Goal: Task Accomplishment & Management: Use online tool/utility

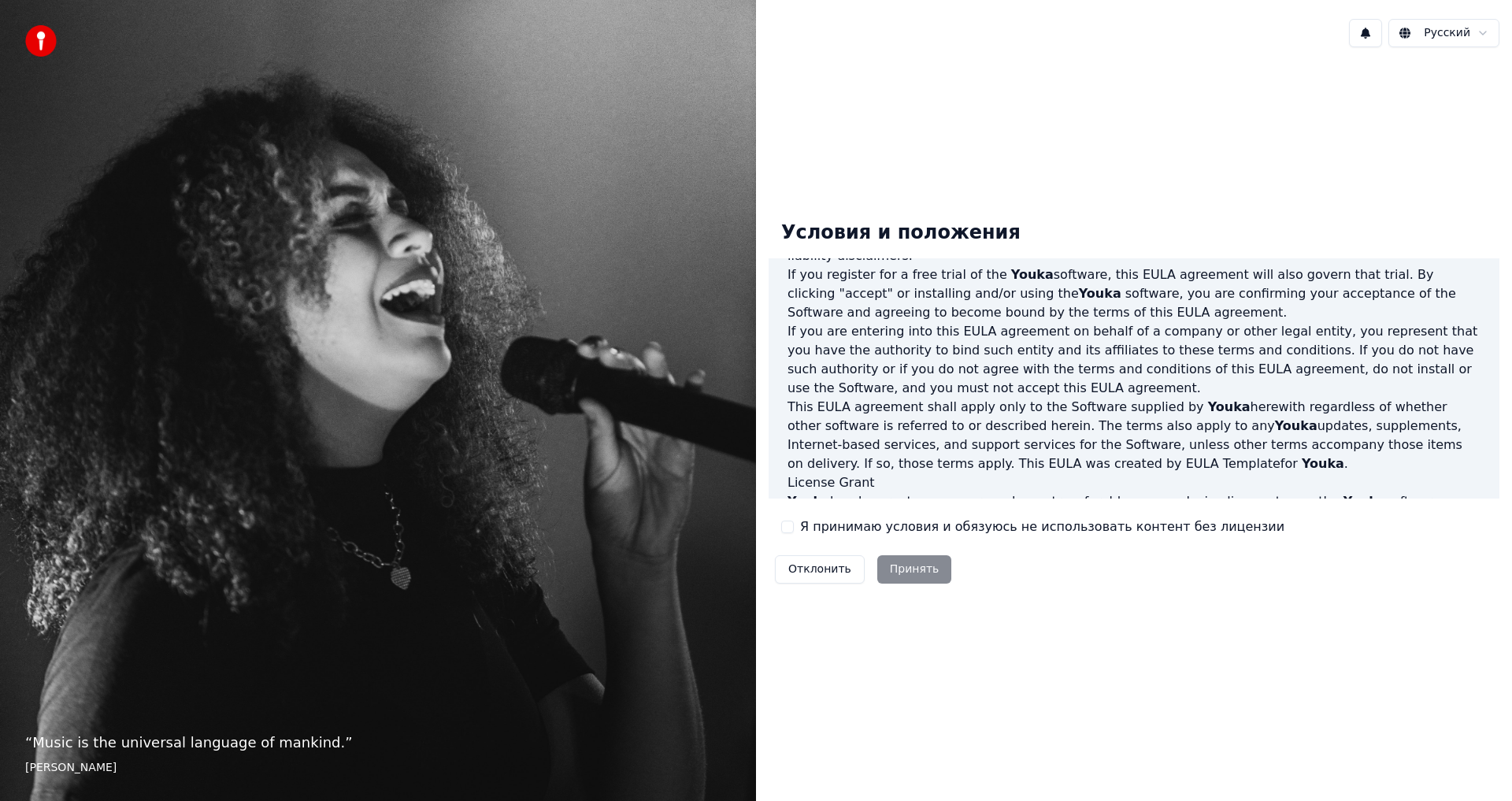
scroll to position [394, 0]
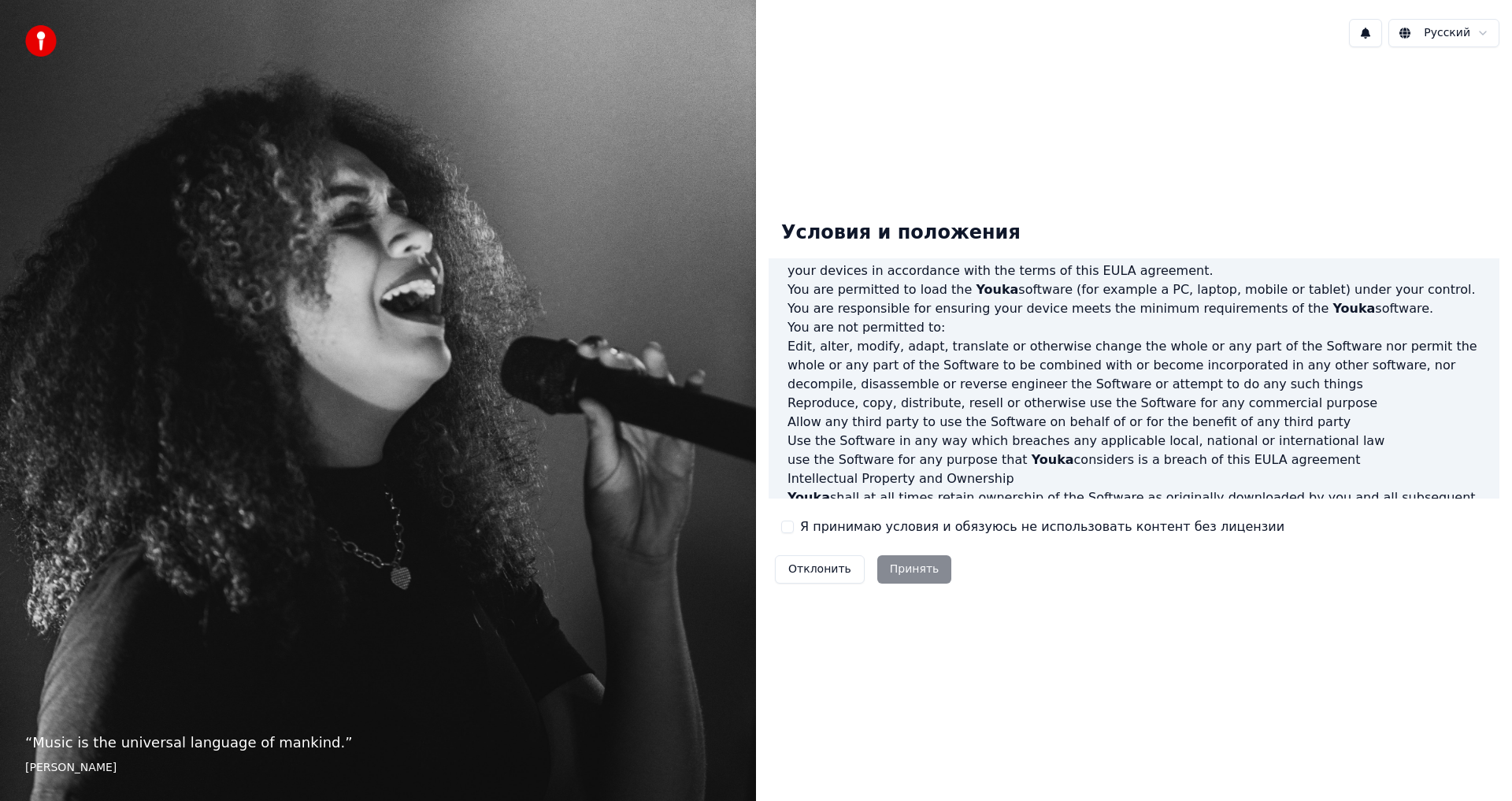
click at [782, 528] on button "Я принимаю условия и обязуюсь не использовать контент без лицензии" at bounding box center [788, 527] width 13 height 13
click at [897, 566] on button "Принять" at bounding box center [915, 569] width 75 height 28
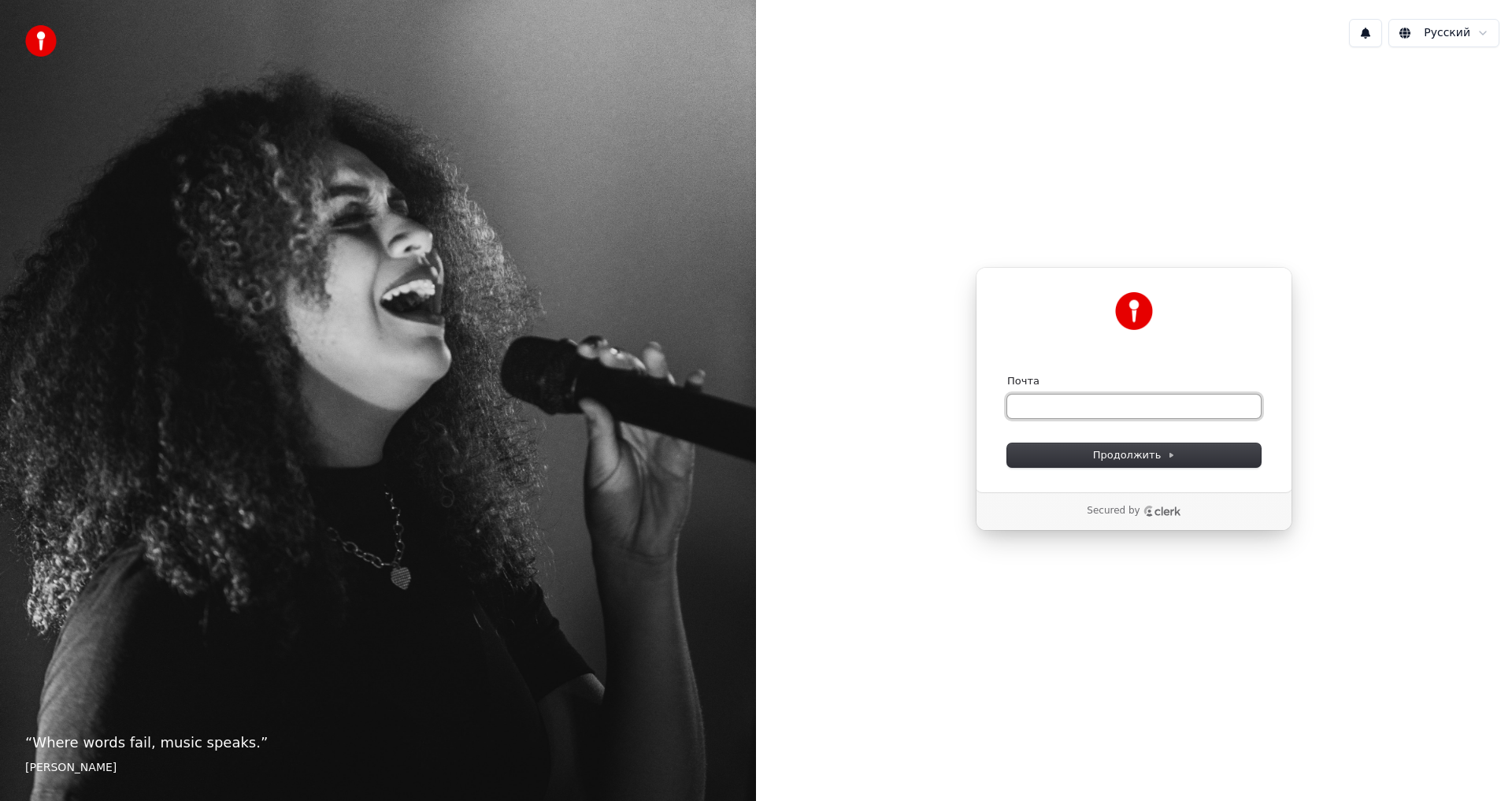
click at [1047, 405] on input "Почта" at bounding box center [1134, 406] width 253 height 23
type input "*"
click at [1007, 374] on button "submit" at bounding box center [1007, 374] width 0 height 0
type input "**********"
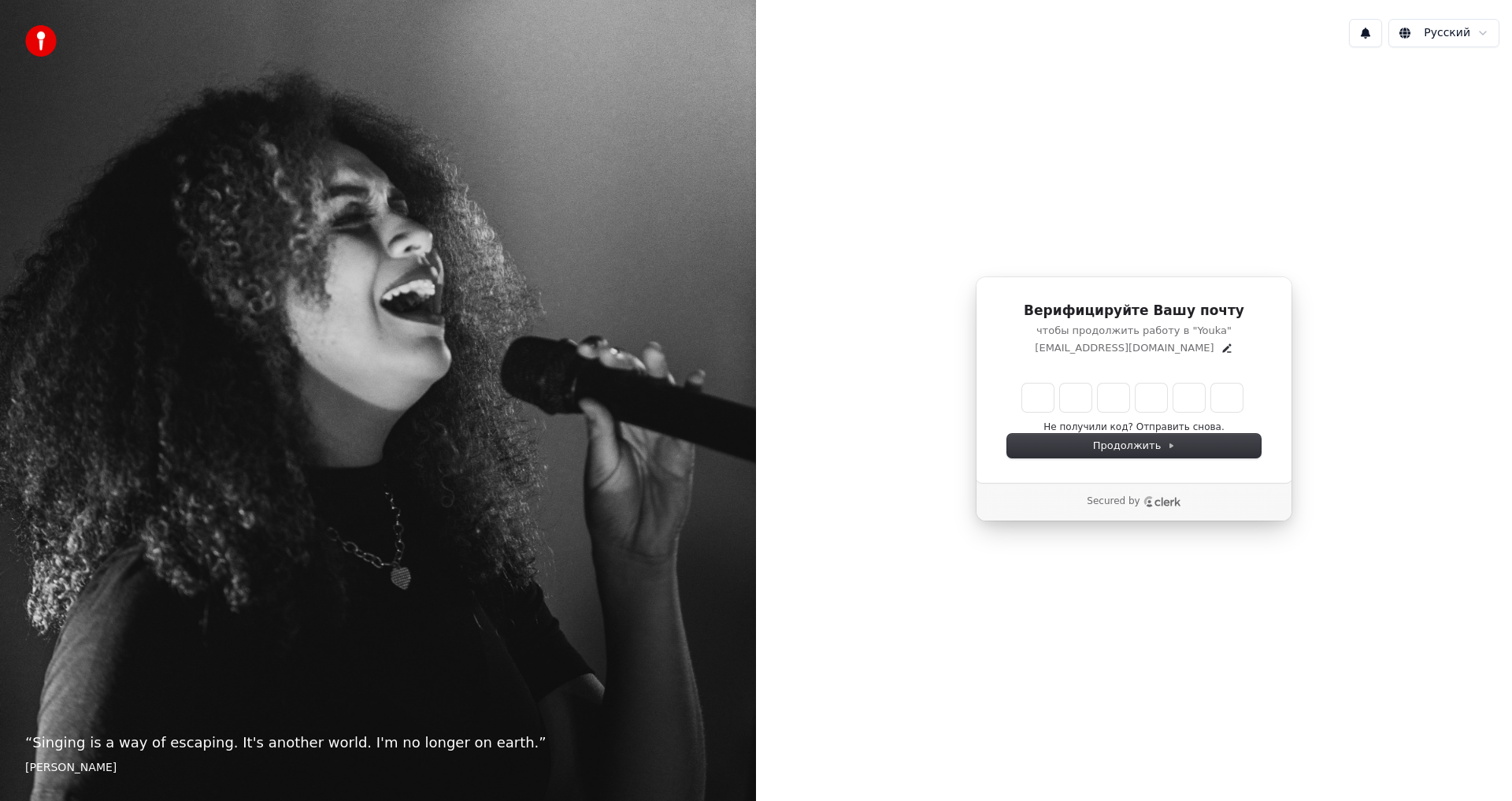
type input "*"
type input "**"
type input "*"
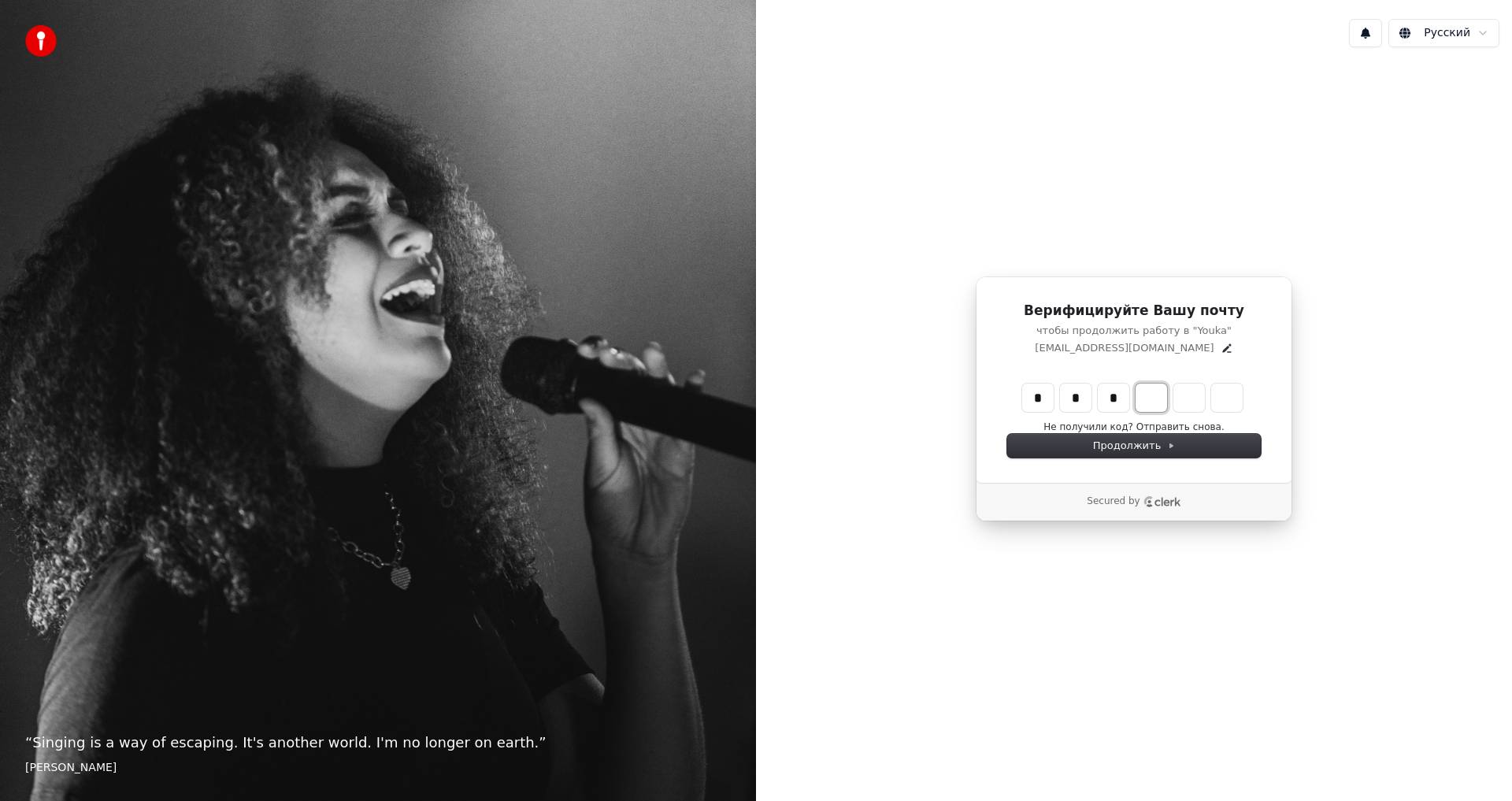
type input "***"
type input "*"
type input "****"
type input "*"
type input "******"
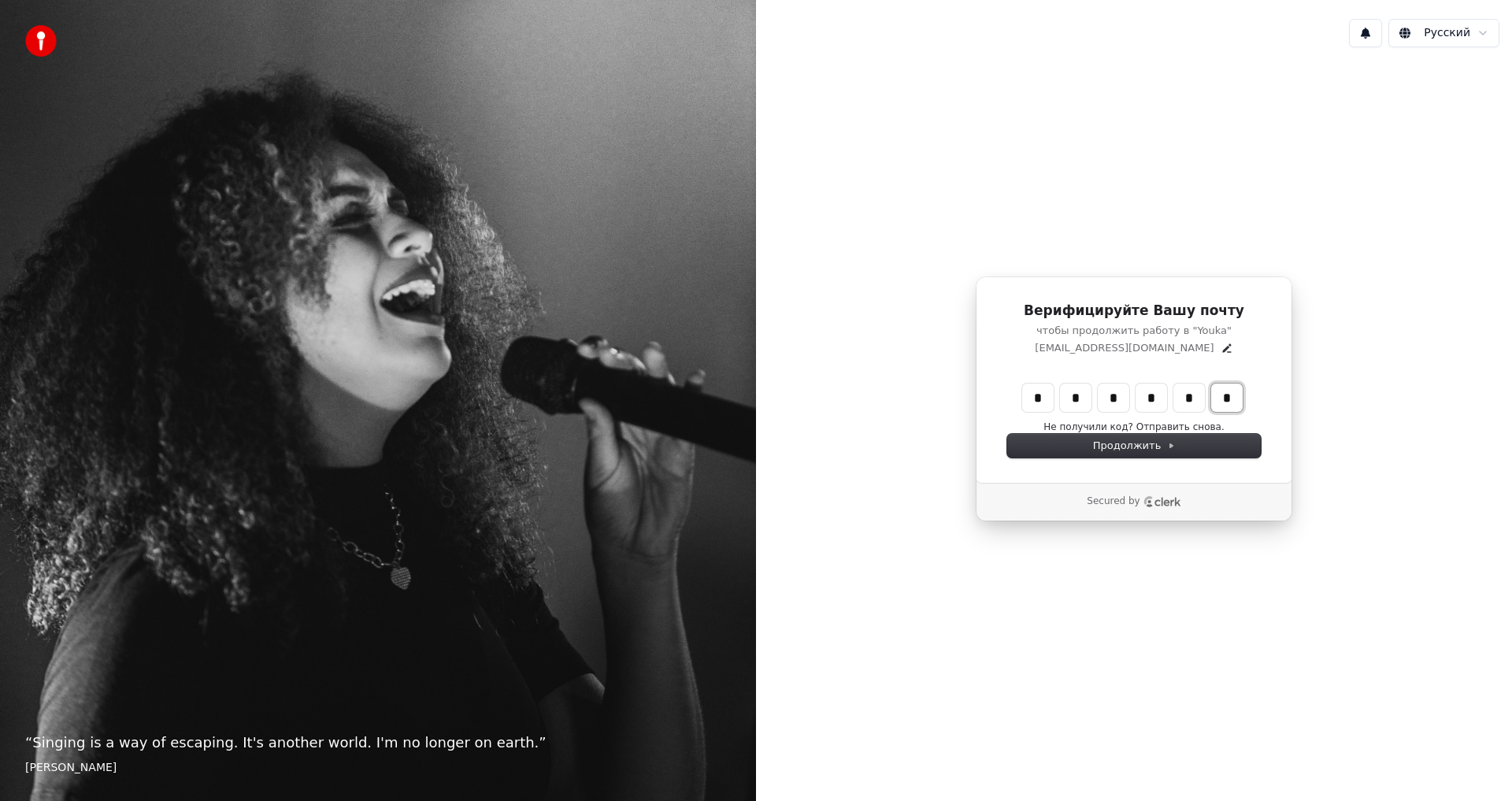
type input "*"
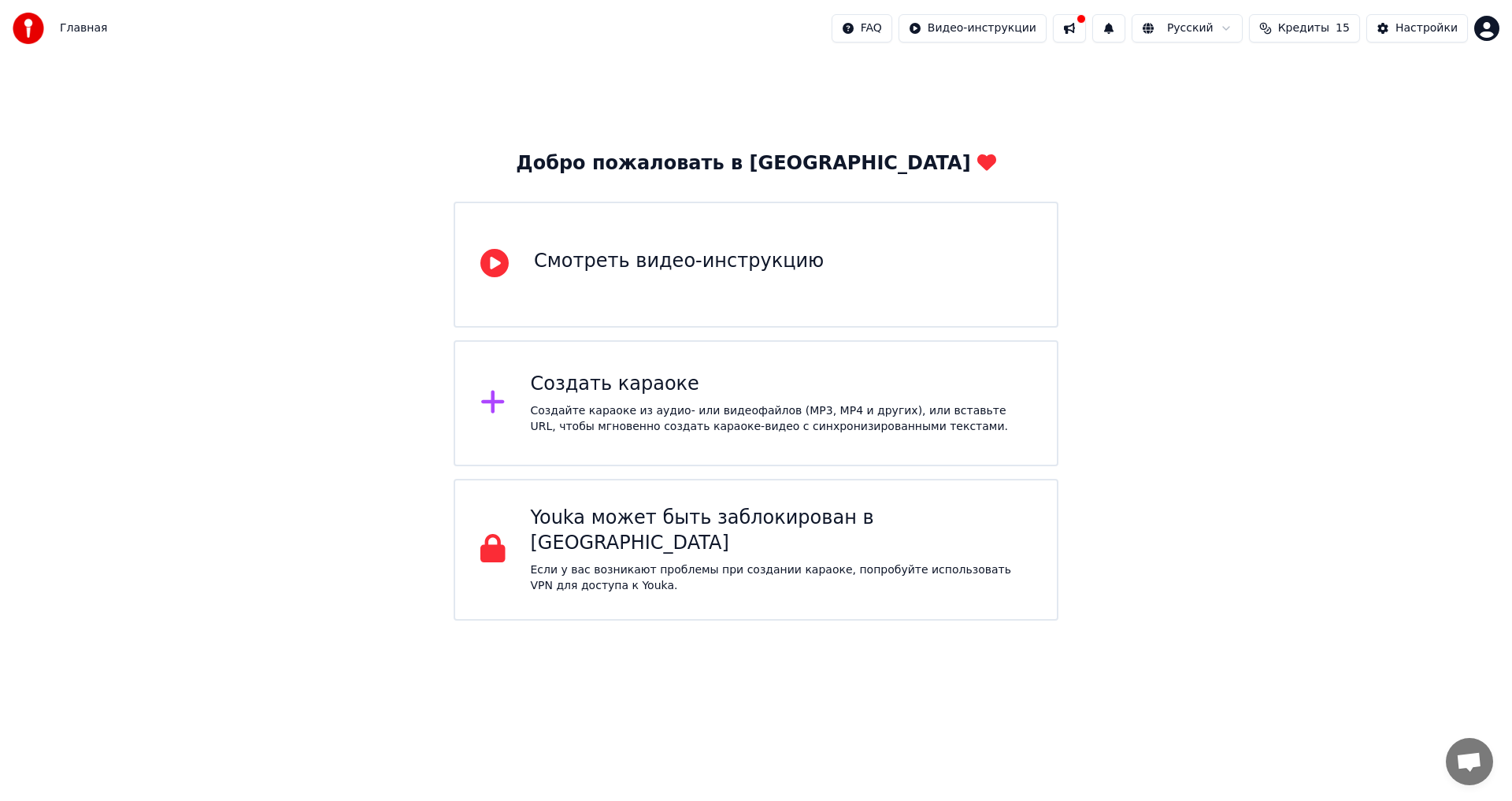
click at [664, 400] on div "Создать караоке Создайте караоке из аудио- или видеофайлов (MP3, MP4 и других),…" at bounding box center [782, 404] width 502 height 63
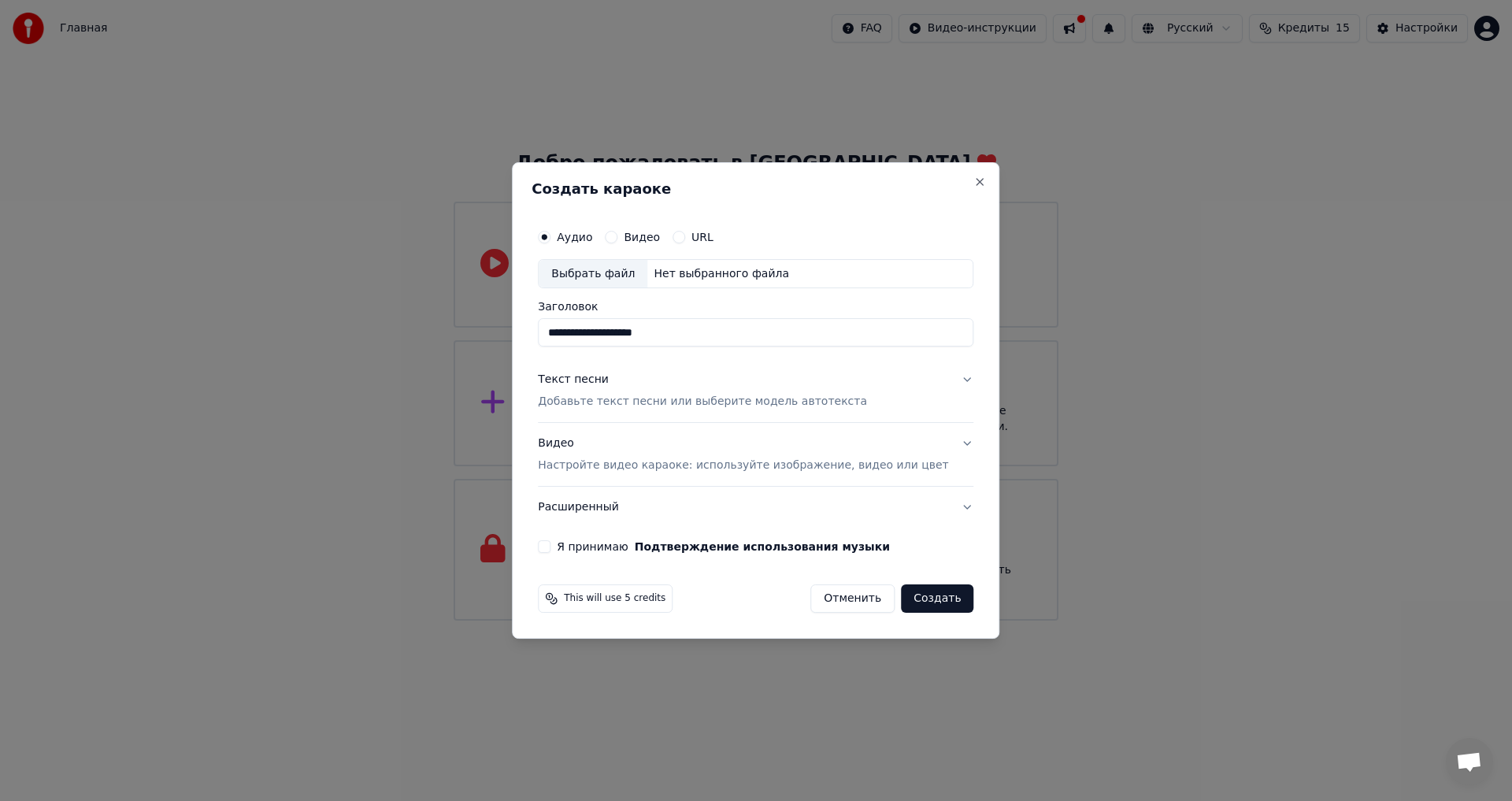
drag, startPoint x: 640, startPoint y: 333, endPoint x: 536, endPoint y: 334, distance: 104.0
click at [536, 334] on div "**********" at bounding box center [756, 400] width 488 height 477
click at [608, 267] on div "Выбрать файл" at bounding box center [593, 274] width 109 height 28
type input "**********"
click at [618, 236] on button "Видео" at bounding box center [611, 237] width 13 height 13
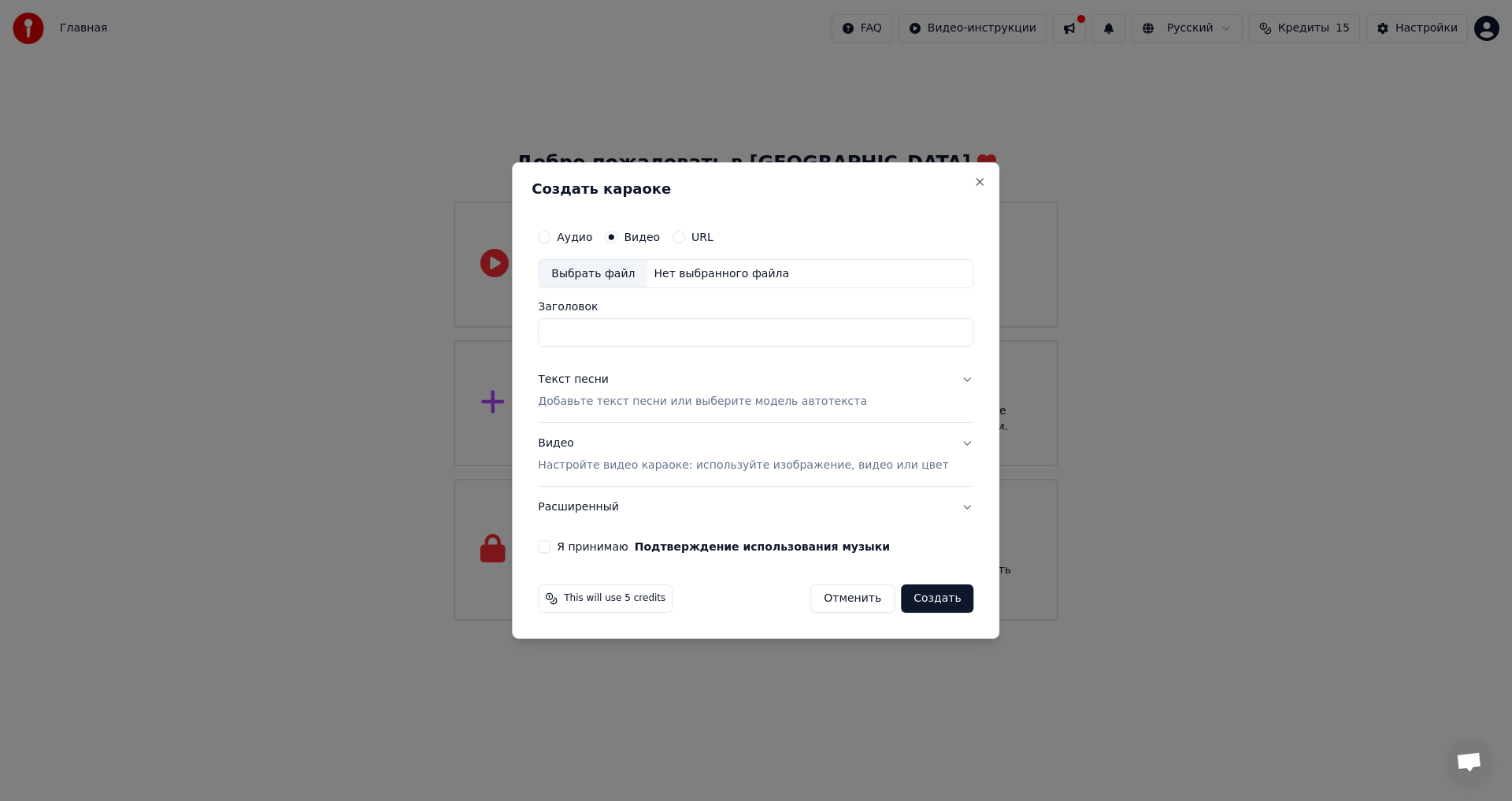
click at [618, 270] on div "Выбрать файл" at bounding box center [593, 274] width 109 height 28
type input "**********"
click at [772, 403] on p "Добавьте текст песни или выберите модель автотекста" at bounding box center [702, 403] width 329 height 16
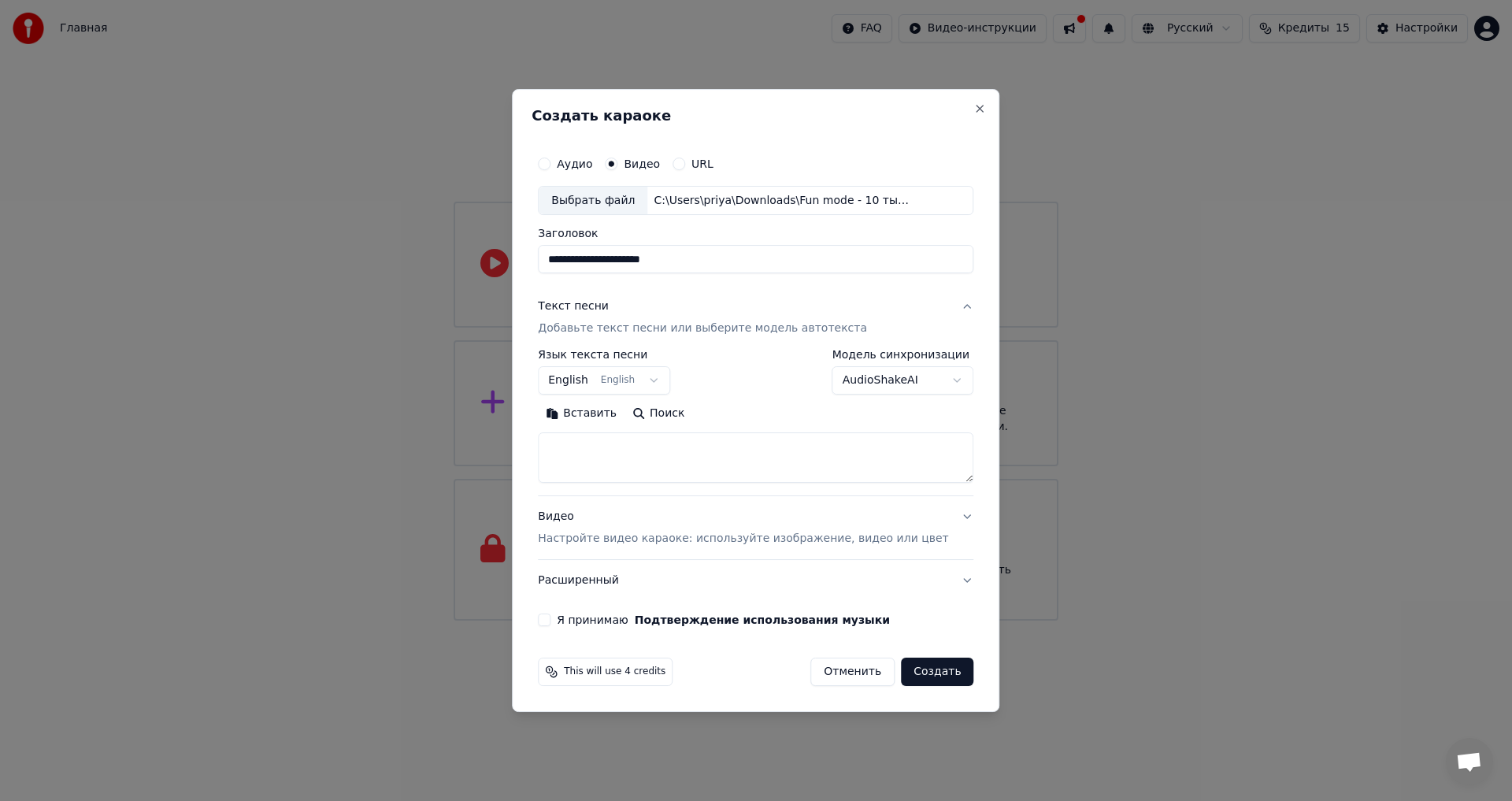
click at [669, 378] on button "English English" at bounding box center [604, 381] width 132 height 28
select select "**"
click at [605, 308] on div "Текст песни" at bounding box center [573, 308] width 71 height 16
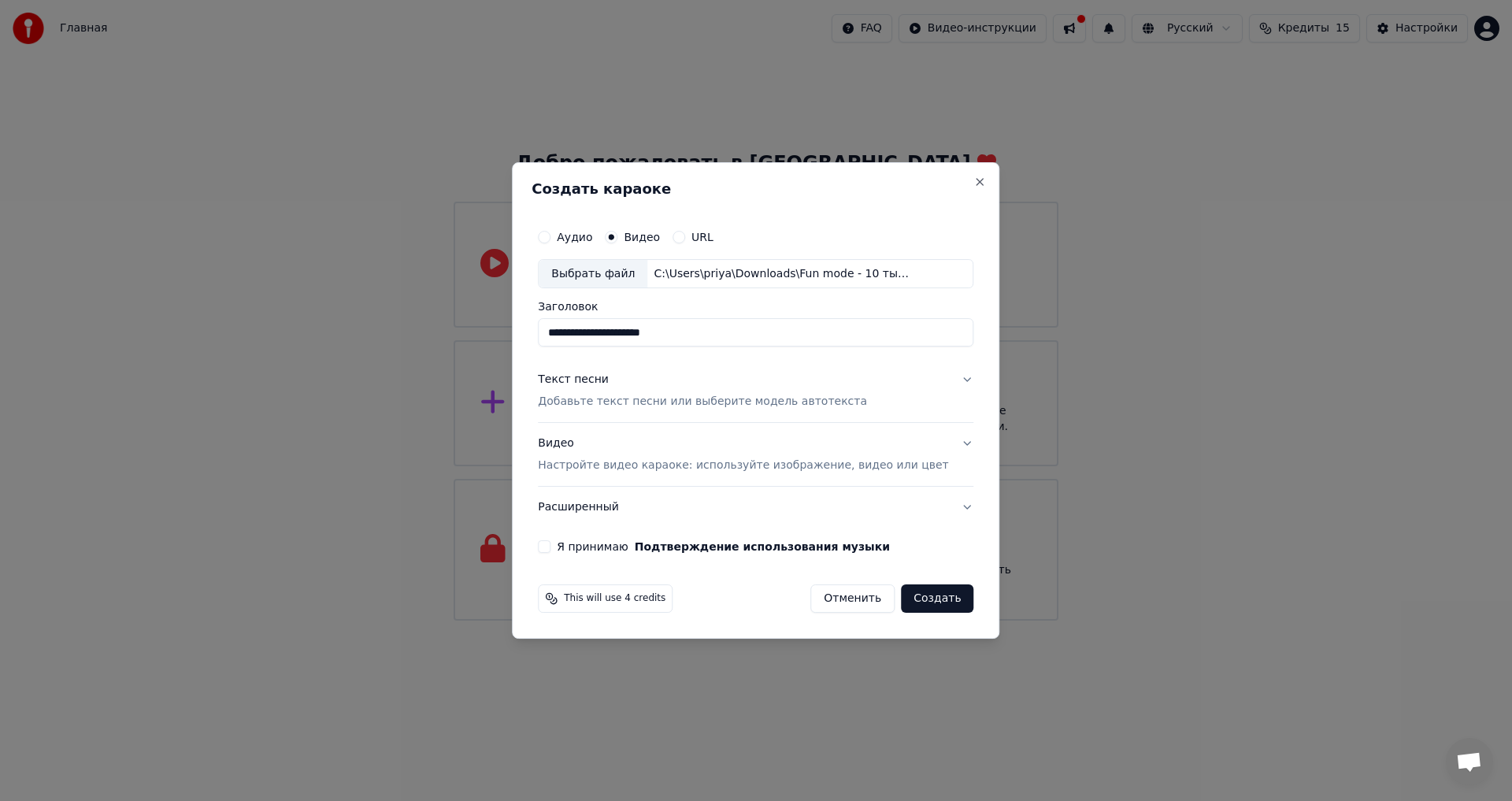
click at [606, 402] on p "Добавьте текст песни или выберите модель автотекста" at bounding box center [702, 403] width 329 height 16
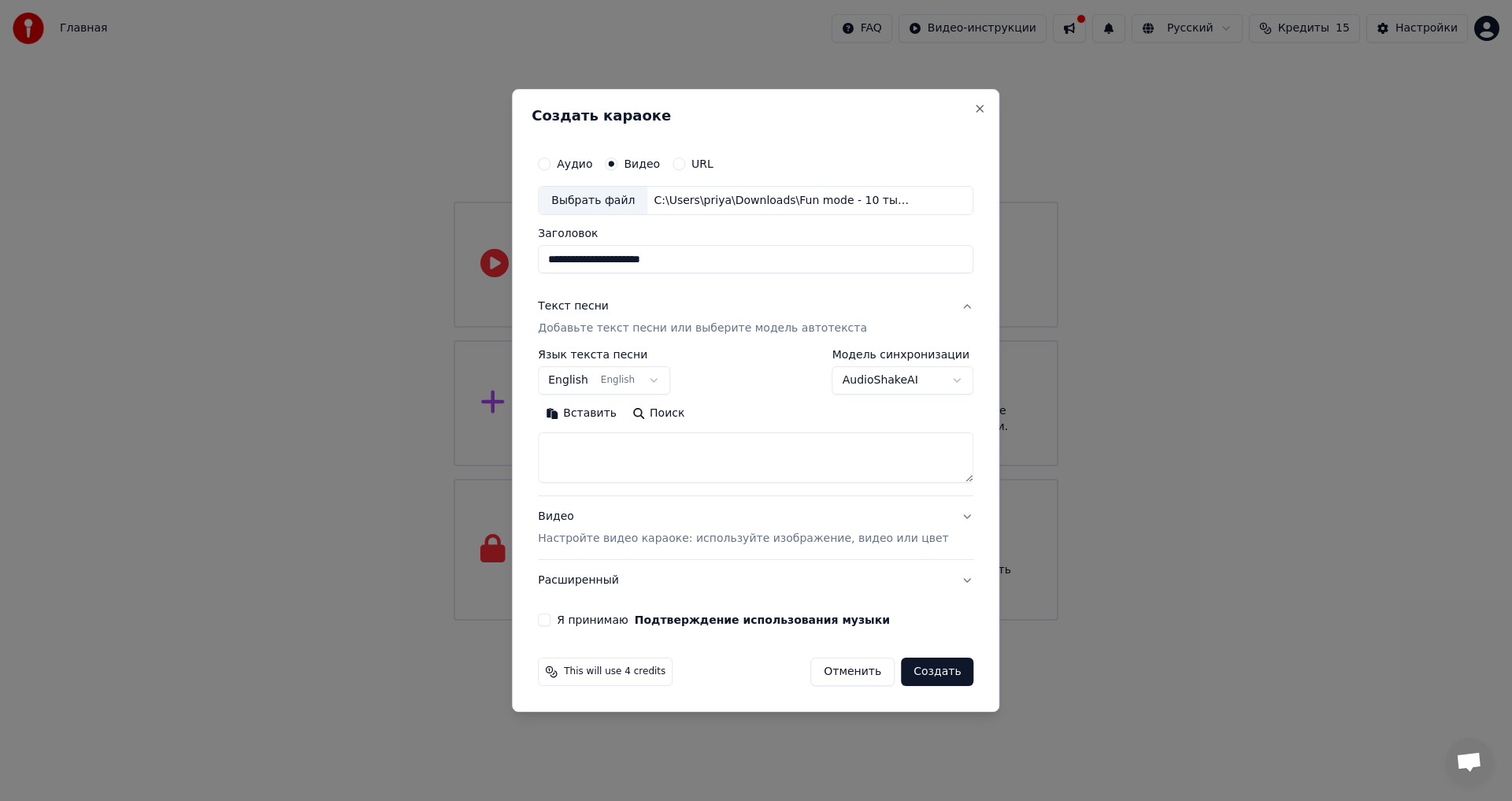
click at [600, 407] on button "Вставить" at bounding box center [580, 414] width 86 height 25
click at [720, 470] on textarea "**********" at bounding box center [732, 459] width 389 height 50
type textarea "**********"
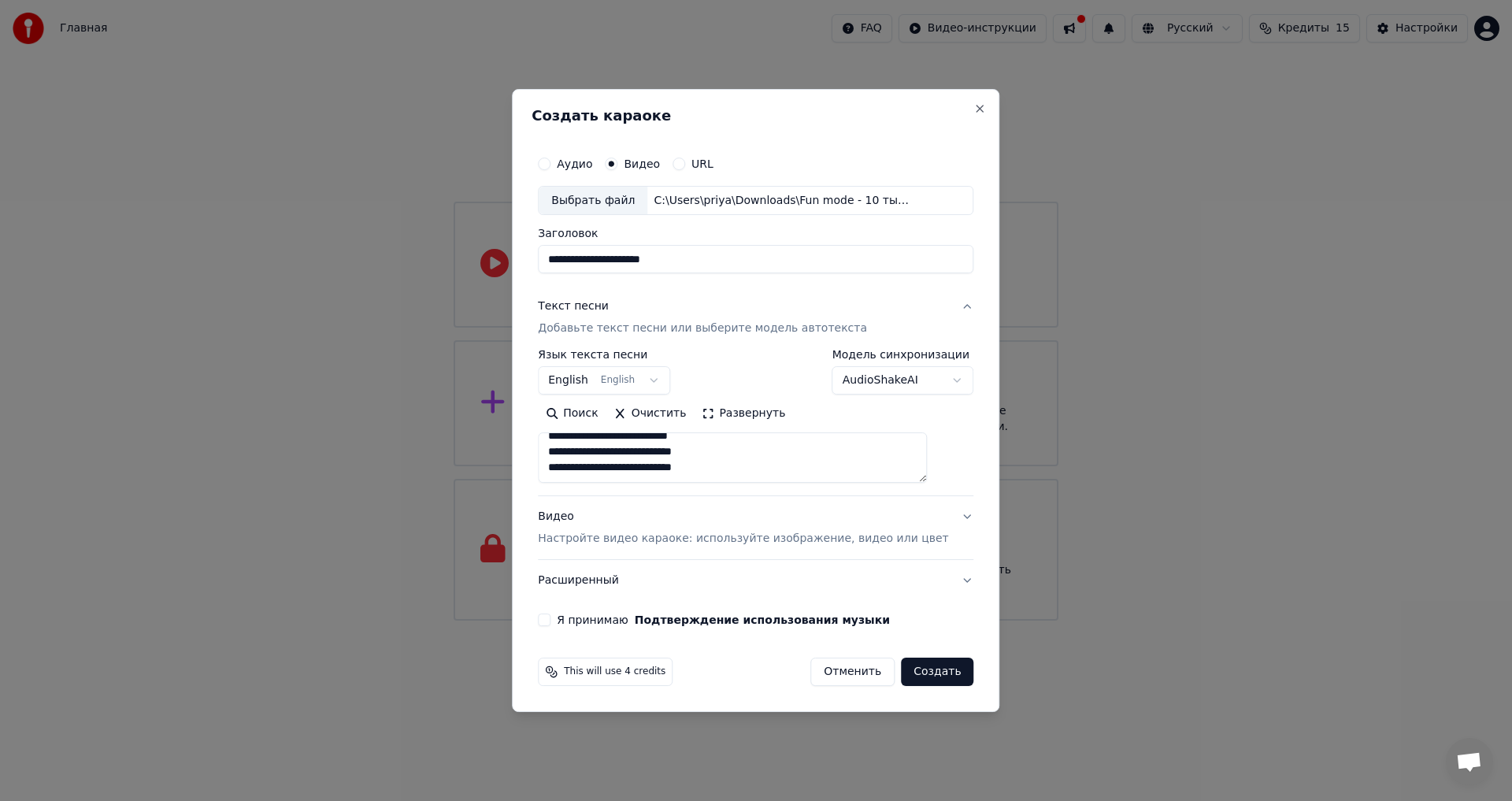
click at [551, 615] on button "Я принимаю Подтверждение использования музыки" at bounding box center [544, 620] width 13 height 13
click at [944, 583] on button "Расширенный" at bounding box center [756, 581] width 436 height 41
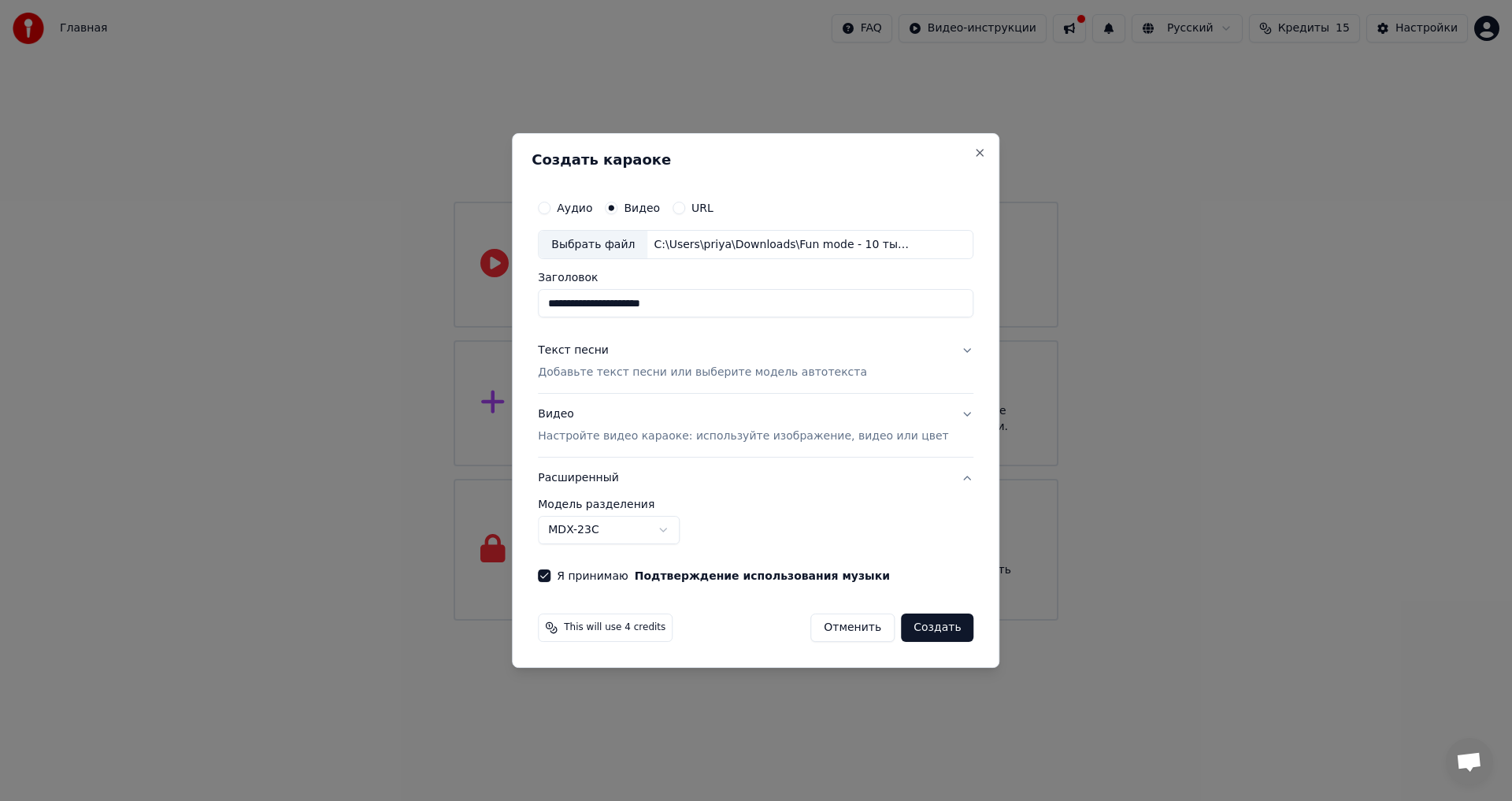
click at [947, 476] on button "Расширенный" at bounding box center [756, 478] width 436 height 41
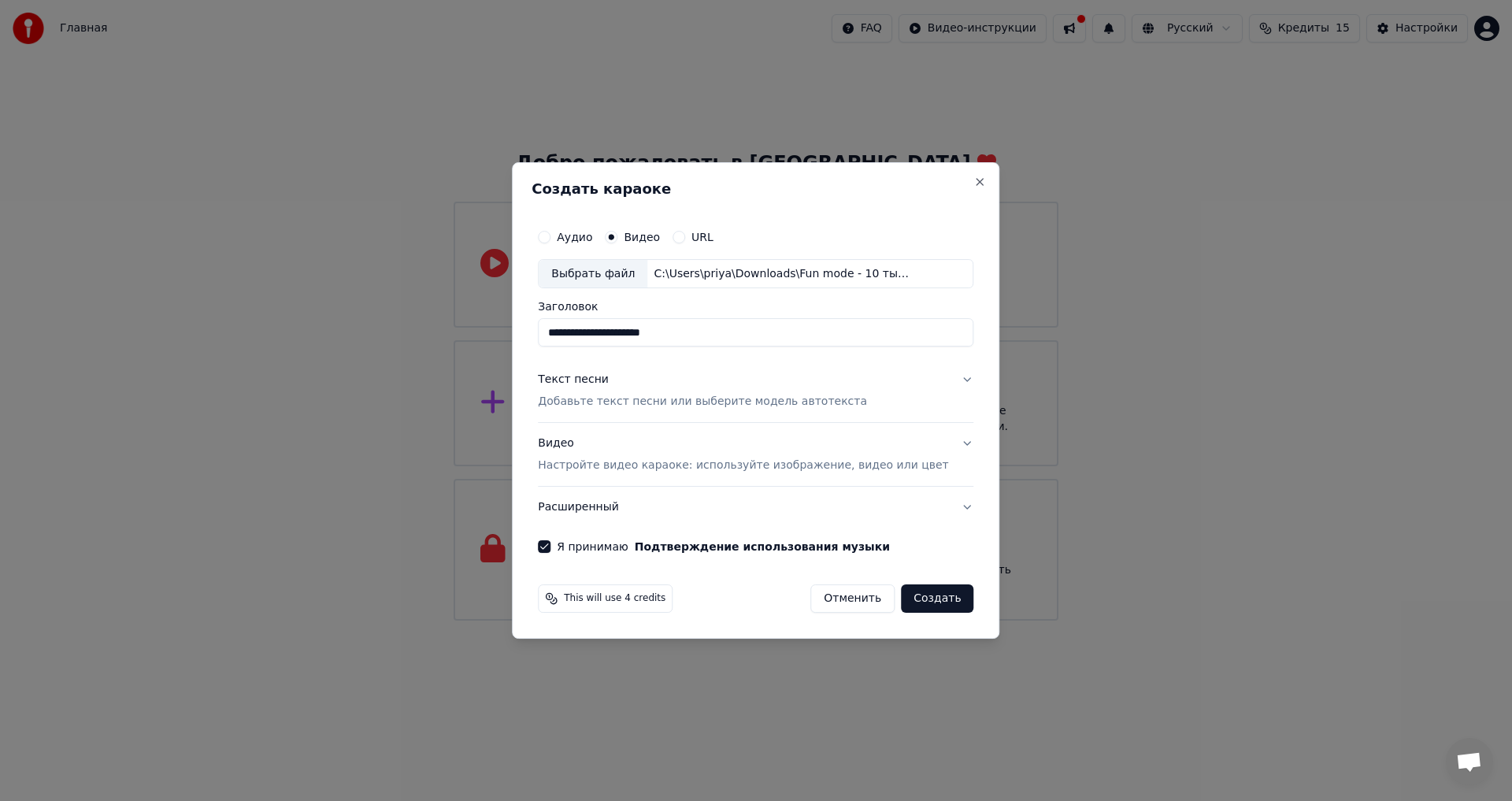
click at [940, 377] on button "Текст песни Добавьте текст песни или выберите модель автотекста" at bounding box center [756, 392] width 436 height 63
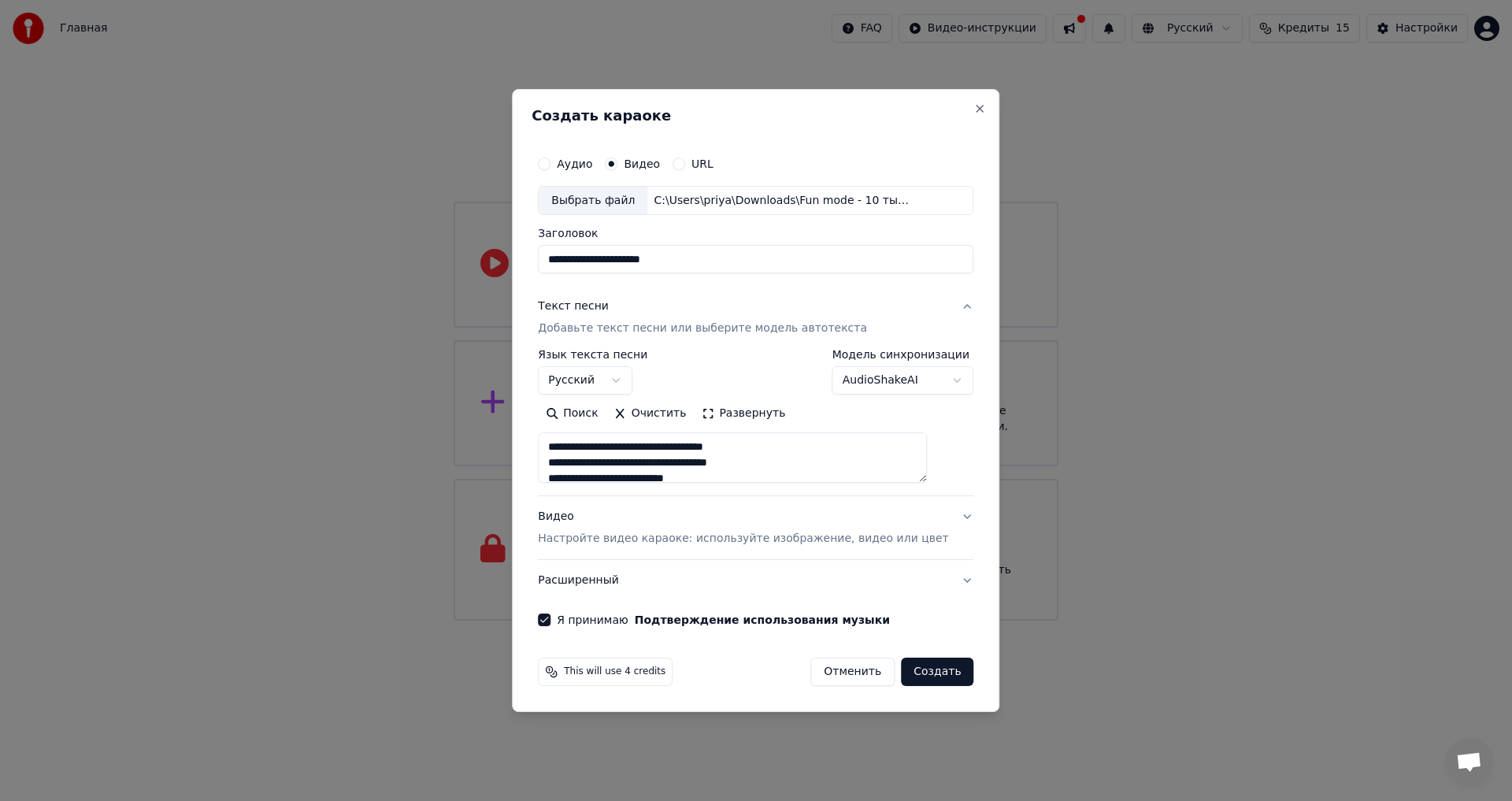
click at [938, 665] on button "Создать" at bounding box center [937, 672] width 73 height 28
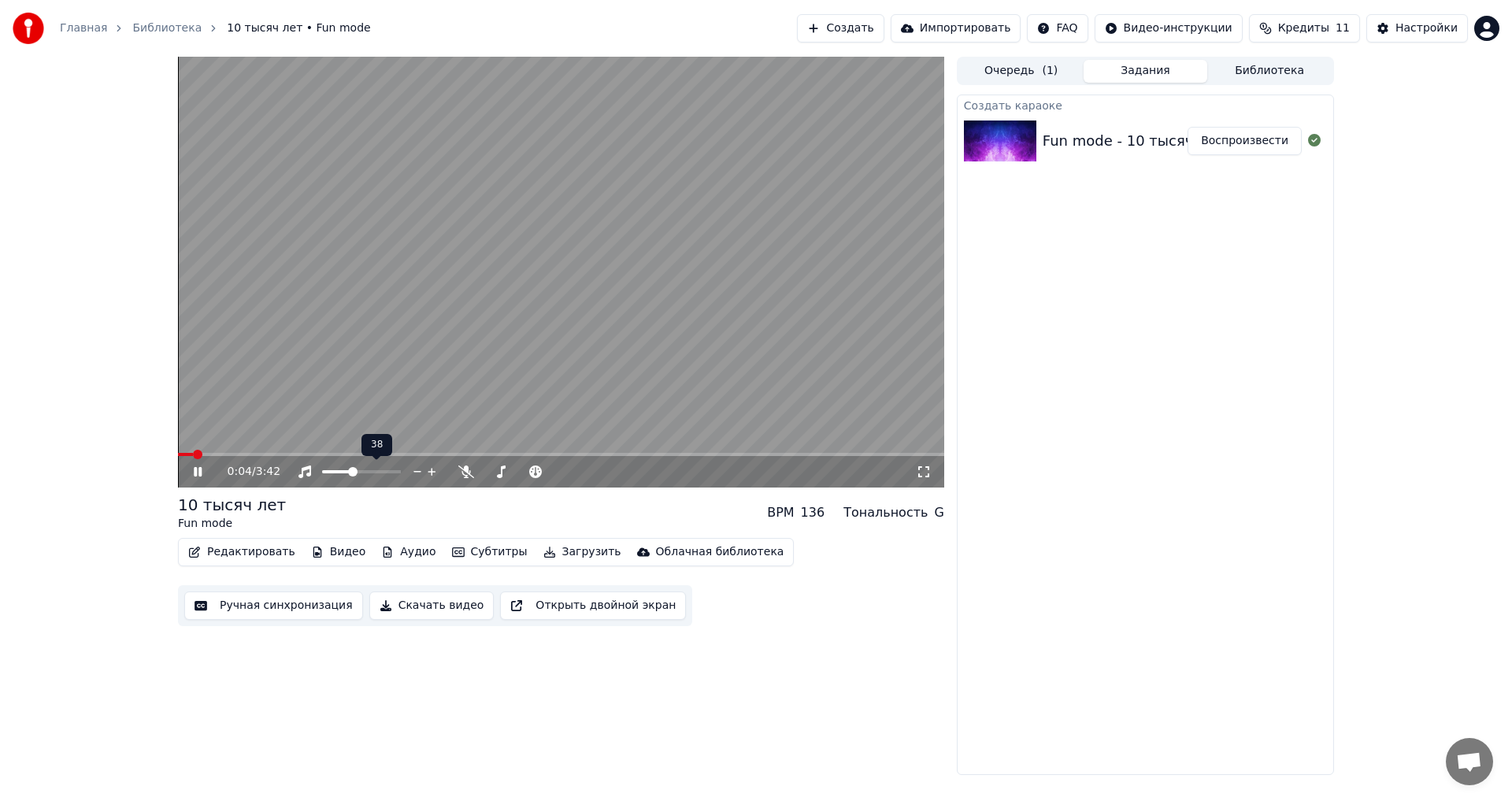
click at [352, 476] on span at bounding box center [353, 472] width 10 height 10
click at [349, 472] on span at bounding box center [350, 472] width 10 height 10
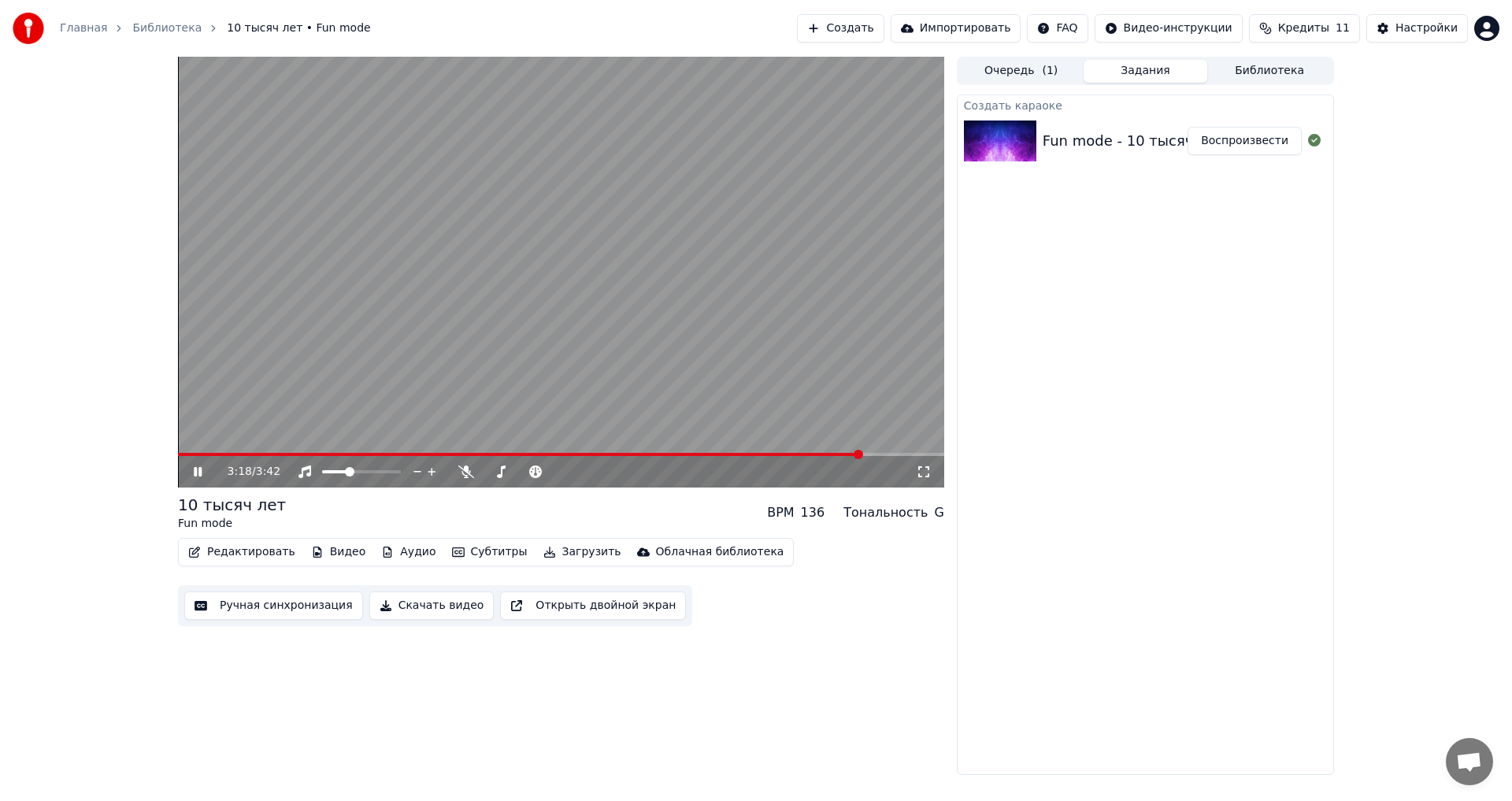
click at [414, 606] on button "Скачать видео" at bounding box center [432, 606] width 125 height 28
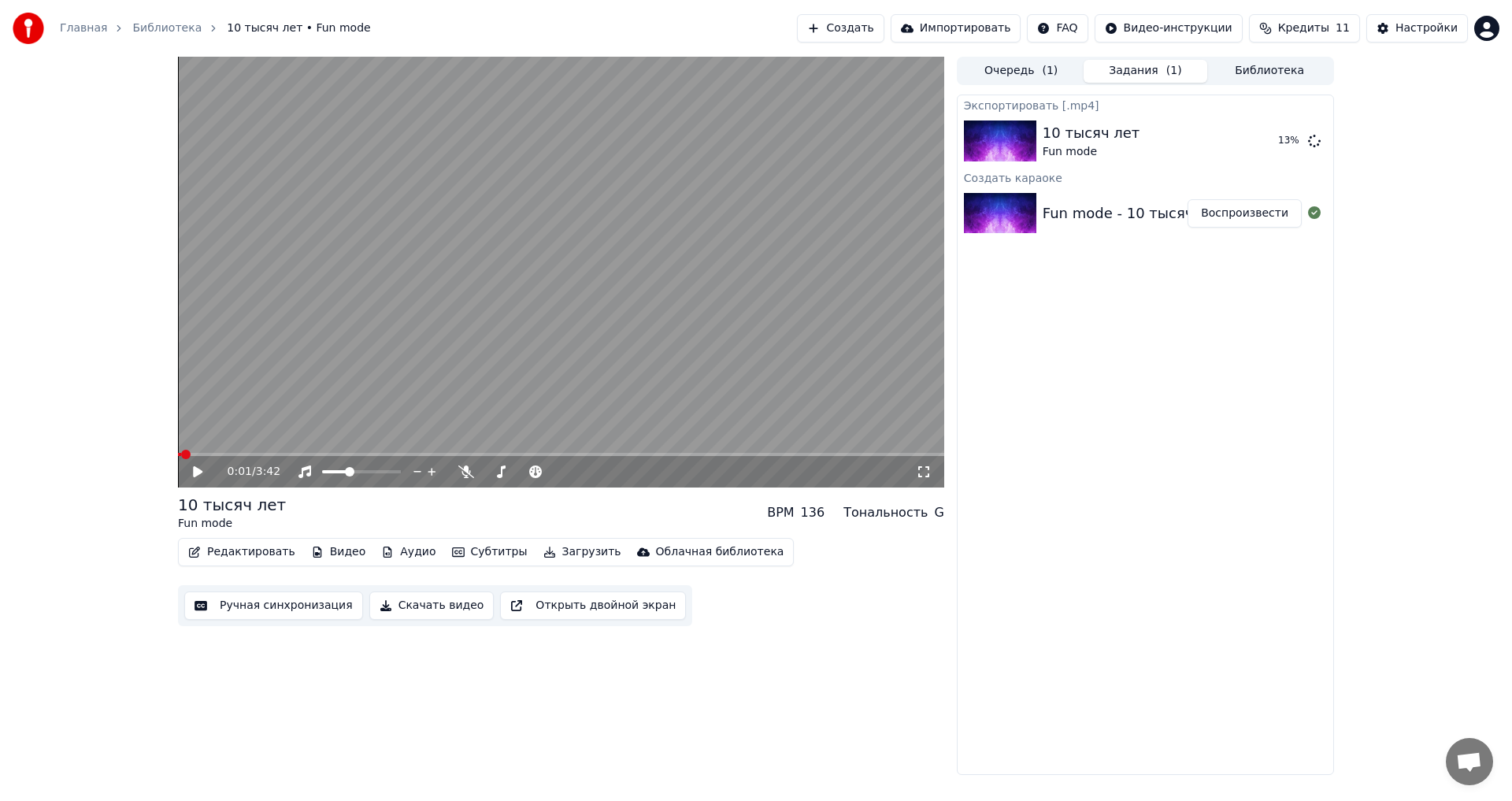
click at [181, 455] on span at bounding box center [180, 455] width 3 height 3
click at [429, 608] on button "Скачать видео" at bounding box center [432, 606] width 125 height 28
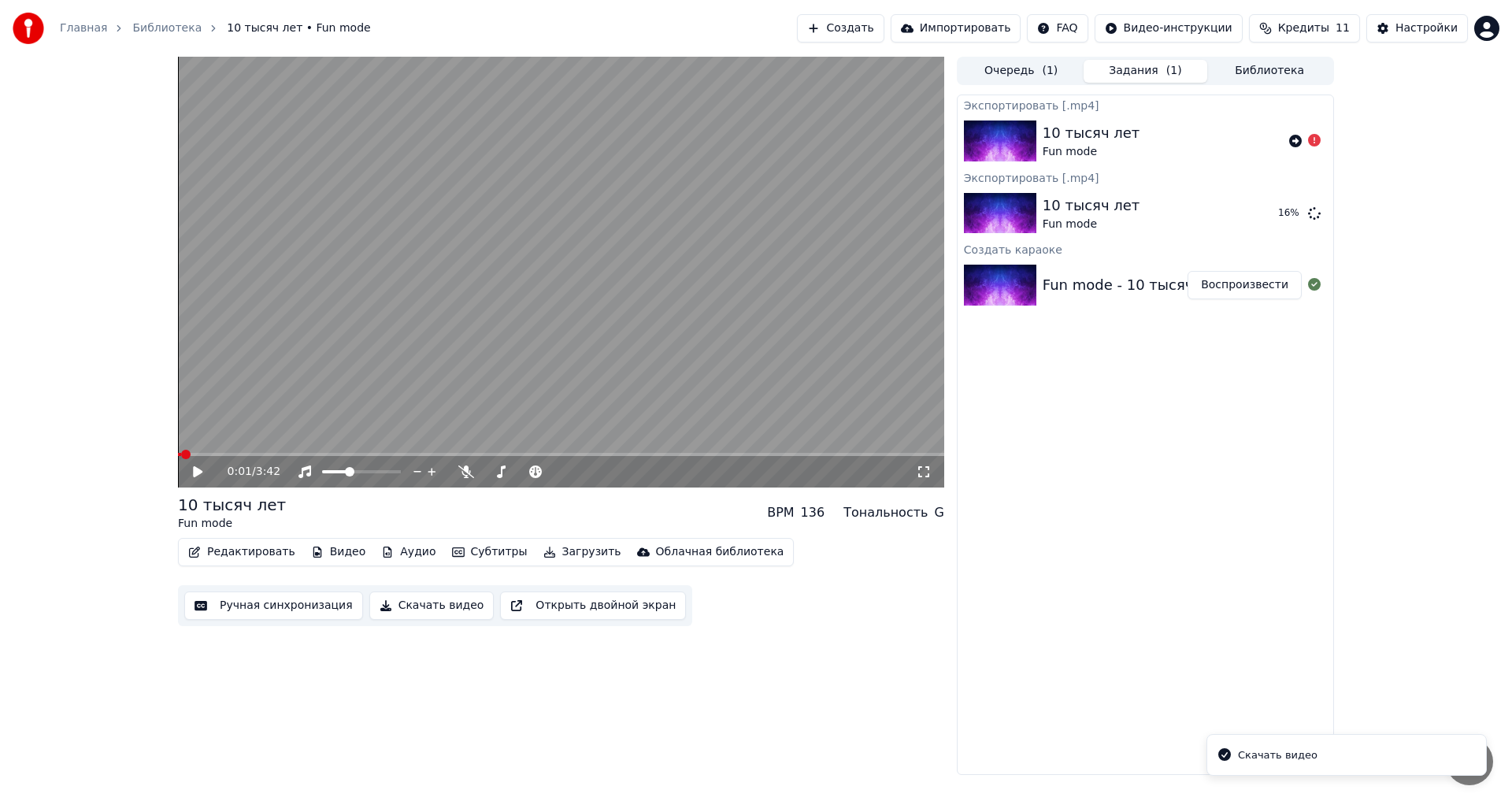
click at [1268, 760] on div "Скачать видео" at bounding box center [1278, 756] width 80 height 16
click at [354, 468] on span at bounding box center [355, 472] width 10 height 10
click at [354, 467] on div at bounding box center [375, 472] width 127 height 16
click at [484, 473] on span at bounding box center [523, 472] width 79 height 3
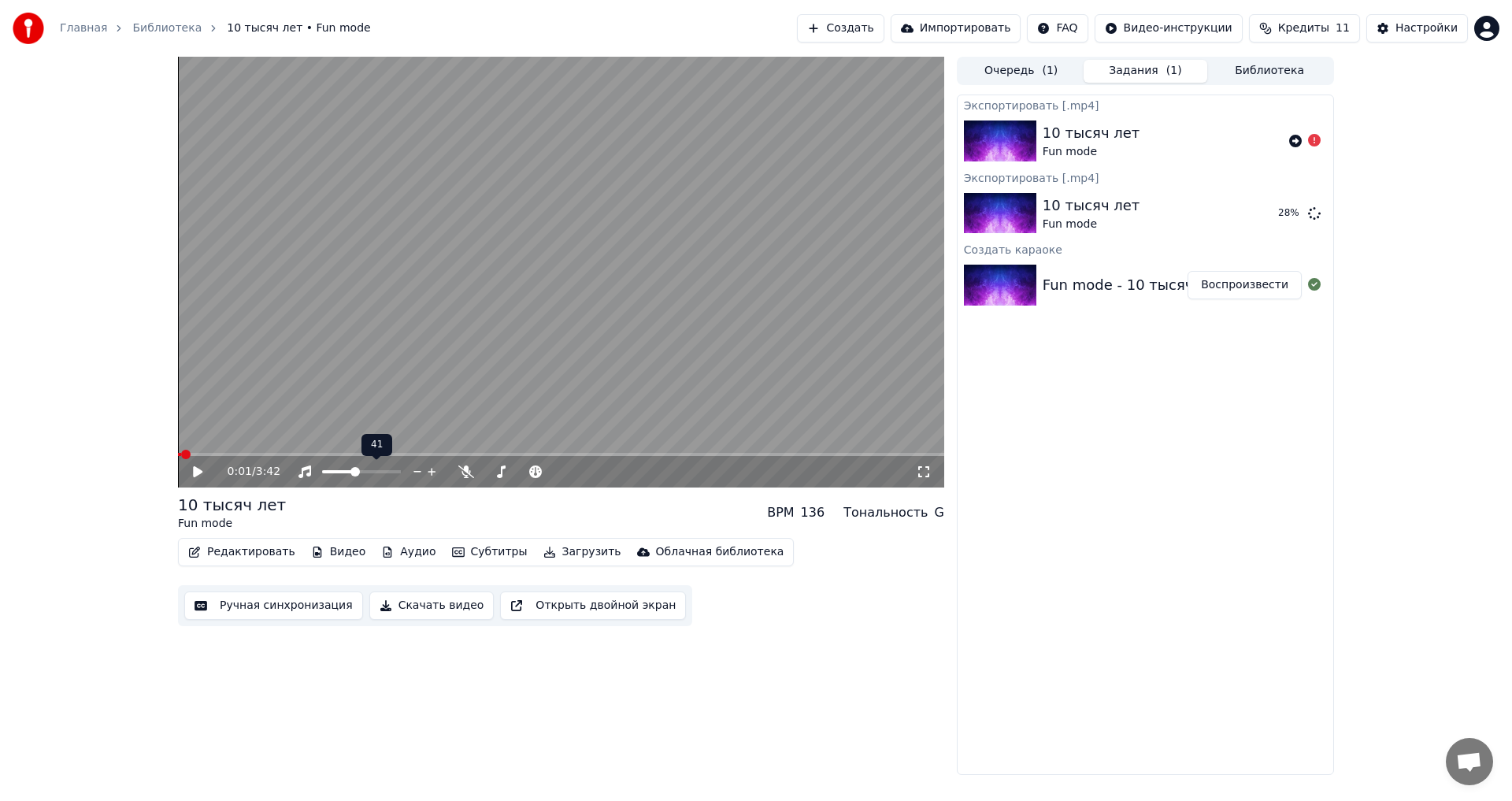
drag, startPoint x: 397, startPoint y: 470, endPoint x: 413, endPoint y: 468, distance: 16.1
click at [413, 468] on div at bounding box center [375, 472] width 127 height 16
click at [396, 468] on span at bounding box center [392, 472] width 10 height 10
click at [196, 472] on icon at bounding box center [198, 472] width 10 height 11
click at [352, 476] on span at bounding box center [353, 472] width 10 height 10
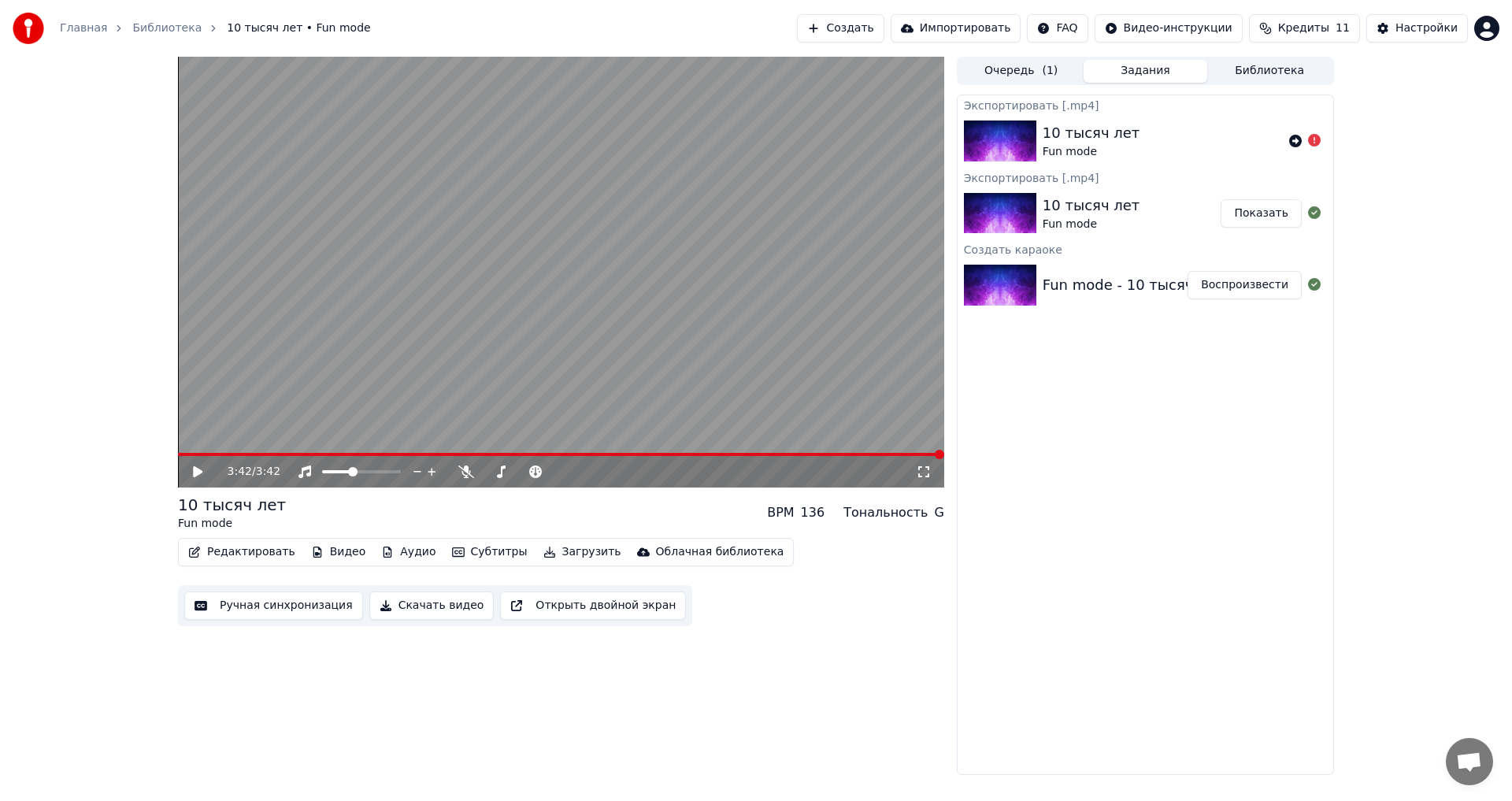
click at [1321, 23] on span "Кредиты" at bounding box center [1304, 28] width 51 height 16
click at [1227, 107] on td "15" at bounding box center [1217, 104] width 76 height 28
click at [1233, 78] on th "Пополнить" at bounding box center [1217, 74] width 76 height 31
click at [1279, 71] on th "Остаток" at bounding box center [1284, 74] width 61 height 31
click at [1380, 73] on th "Срок действия (дней)" at bounding box center [1384, 74] width 140 height 31
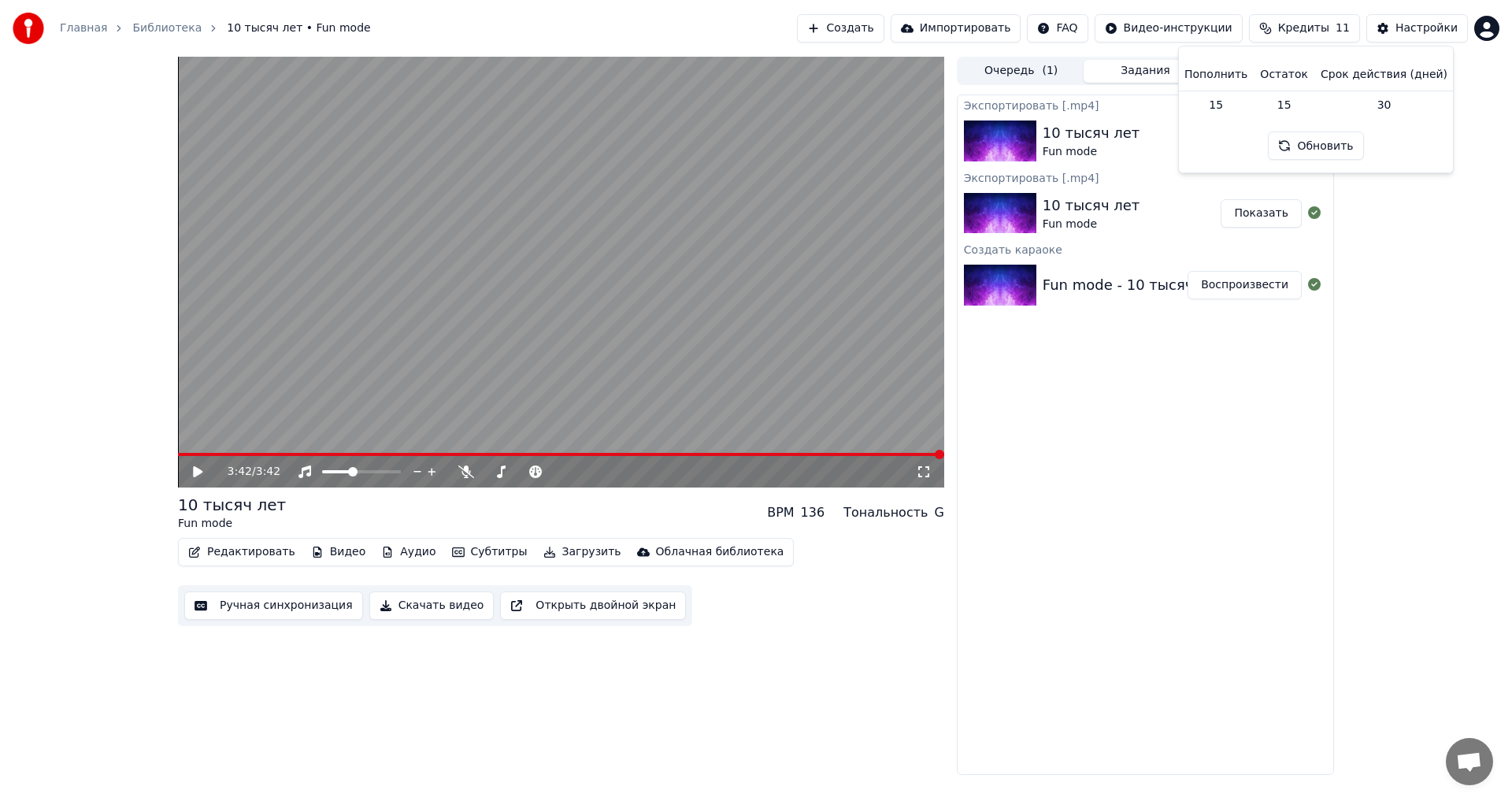
click at [1305, 149] on button "Обновить" at bounding box center [1316, 145] width 95 height 28
click at [1224, 105] on td "15" at bounding box center [1217, 104] width 76 height 28
click at [1238, 106] on td "15" at bounding box center [1217, 104] width 76 height 28
click at [1413, 23] on div "Настройки" at bounding box center [1426, 28] width 62 height 16
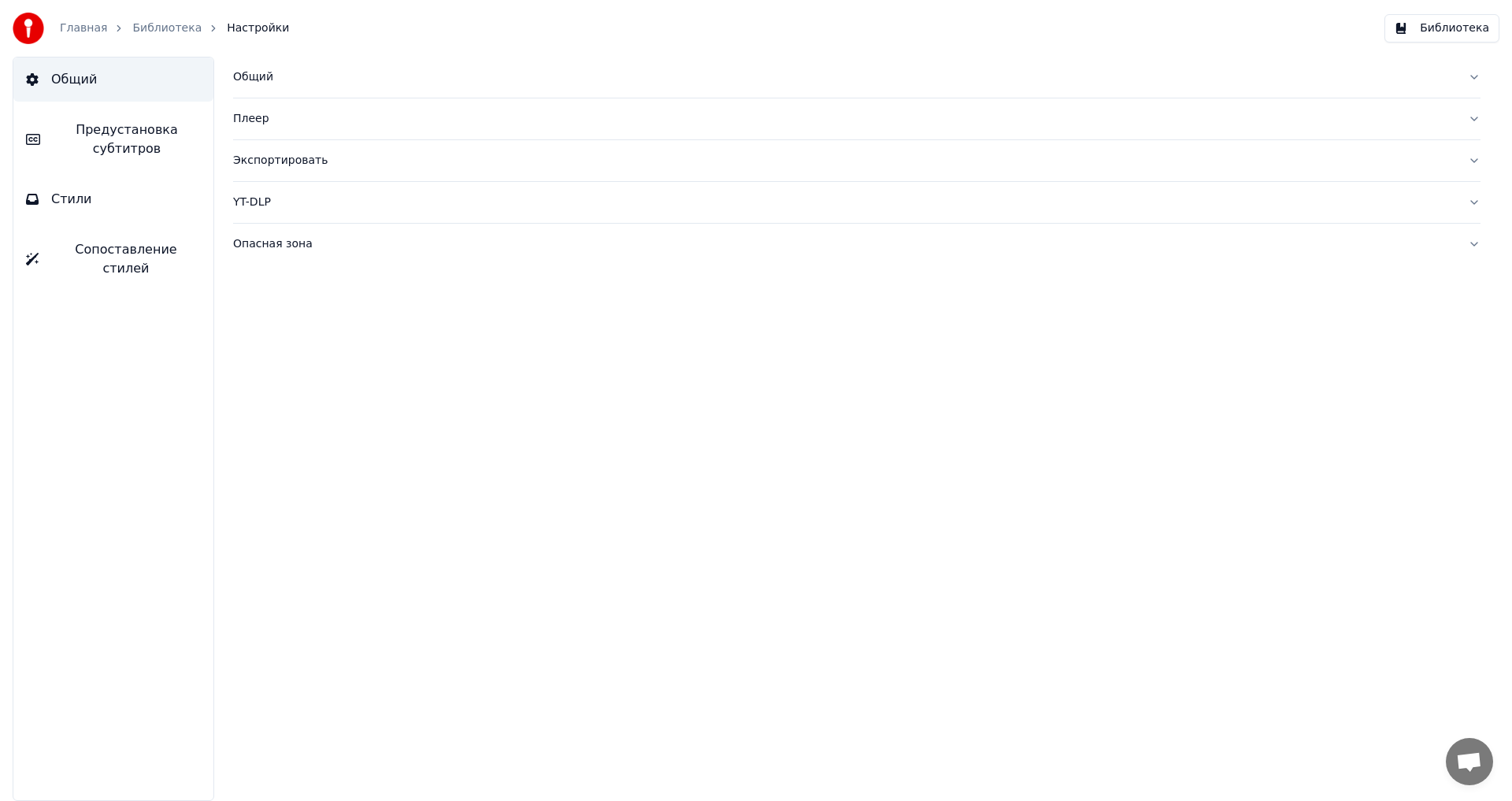
click at [80, 197] on span "Стили" at bounding box center [71, 199] width 41 height 19
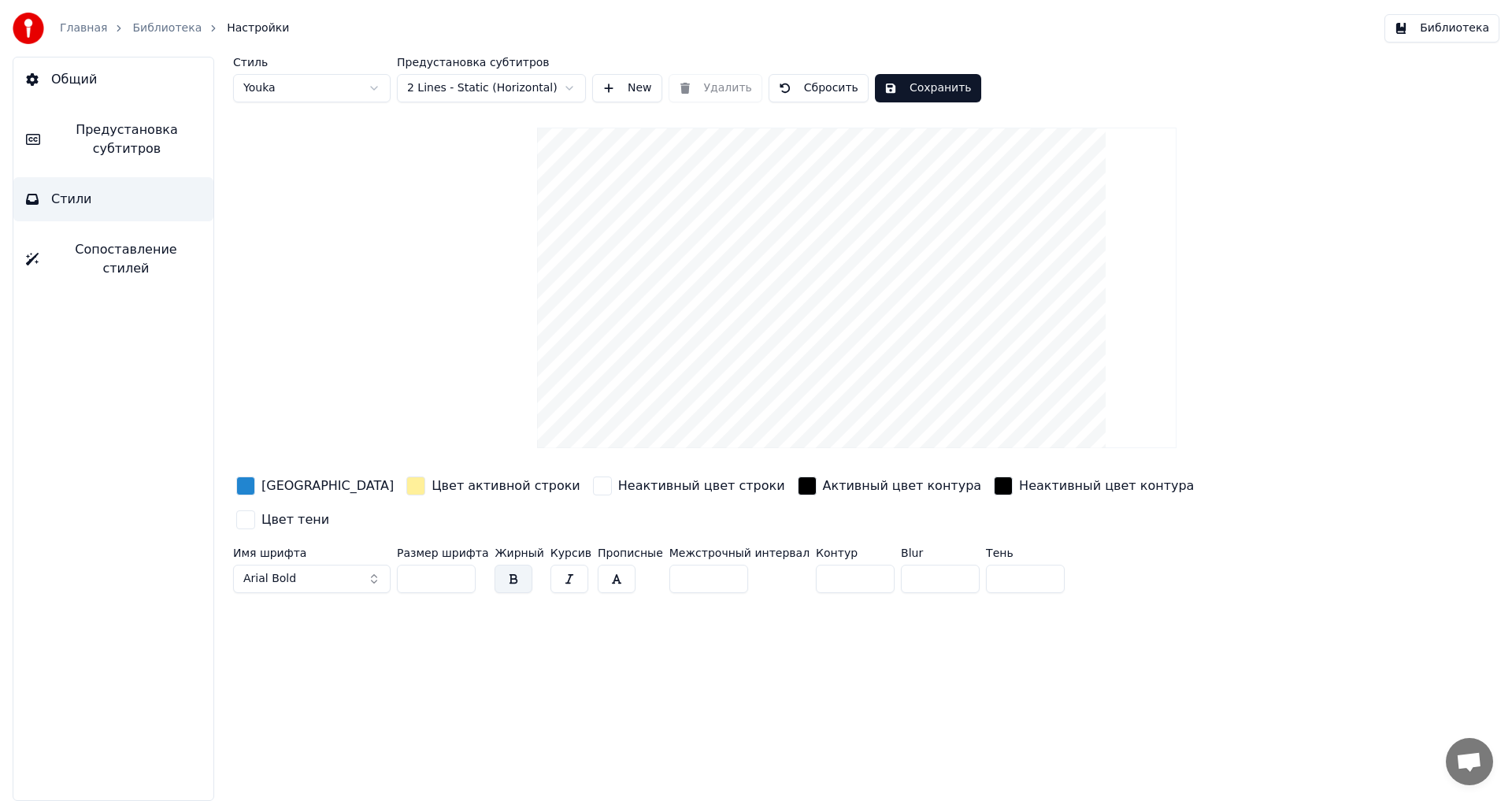
click at [373, 565] on button "Arial Bold" at bounding box center [312, 579] width 157 height 28
click at [372, 565] on button "Arial Bold" at bounding box center [312, 579] width 157 height 28
click at [371, 565] on button "Arial Bold" at bounding box center [312, 579] width 157 height 28
click at [324, 632] on div "a_MachinaOrtoSht" at bounding box center [325, 632] width 112 height 16
click at [567, 79] on html "Главная Библиотека Настройки Библиотека Общий Предустановка субтитров Стили Соп…" at bounding box center [756, 400] width 1512 height 801
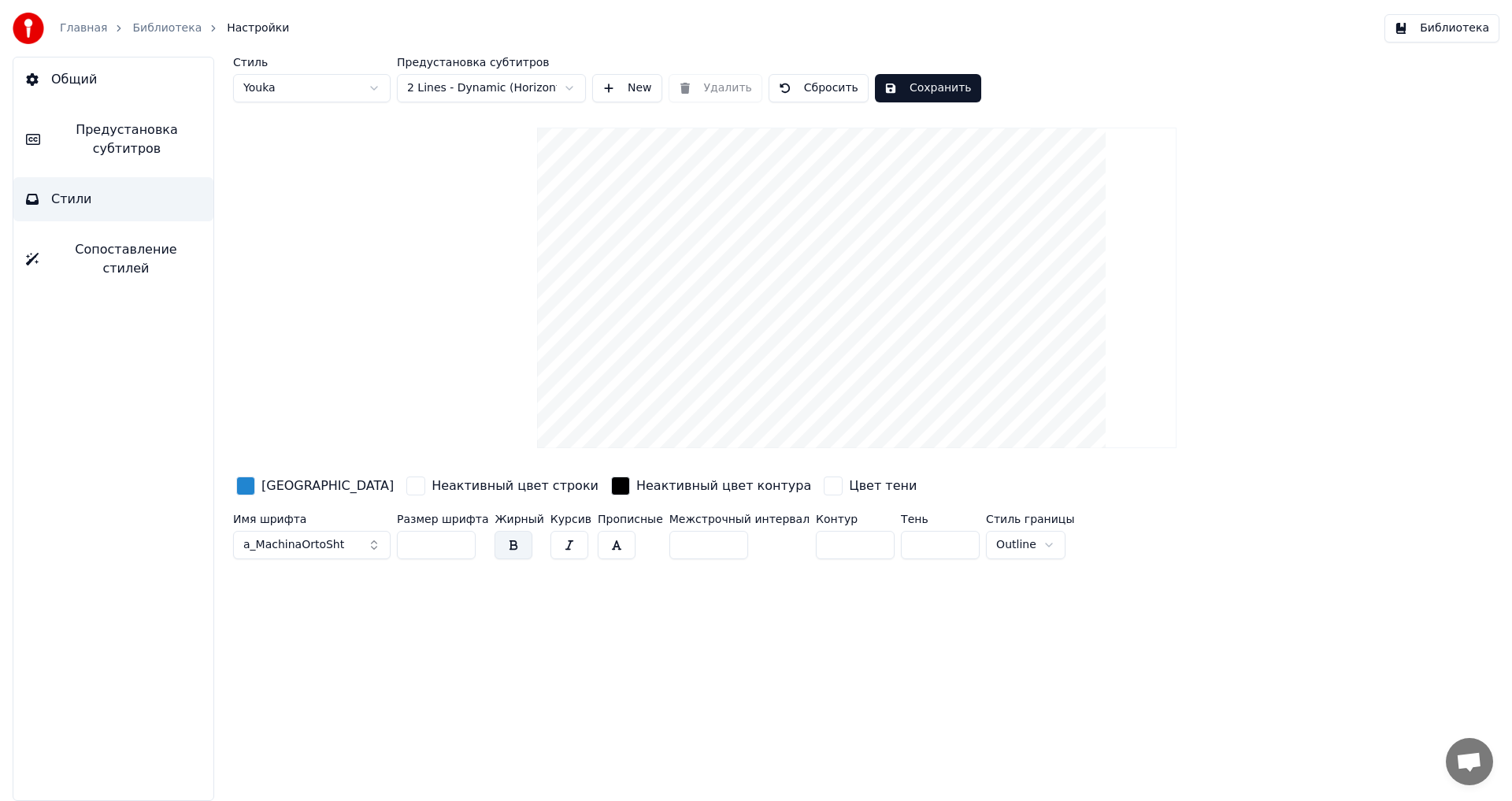
click at [522, 89] on html "Главная Библиотека Настройки Библиотека Общий Предустановка субтитров Стили Соп…" at bounding box center [756, 400] width 1512 height 801
click at [559, 89] on html "Главная Библиотека Настройки Библиотека Общий Предустановка субтитров Стили Соп…" at bounding box center [756, 400] width 1512 height 801
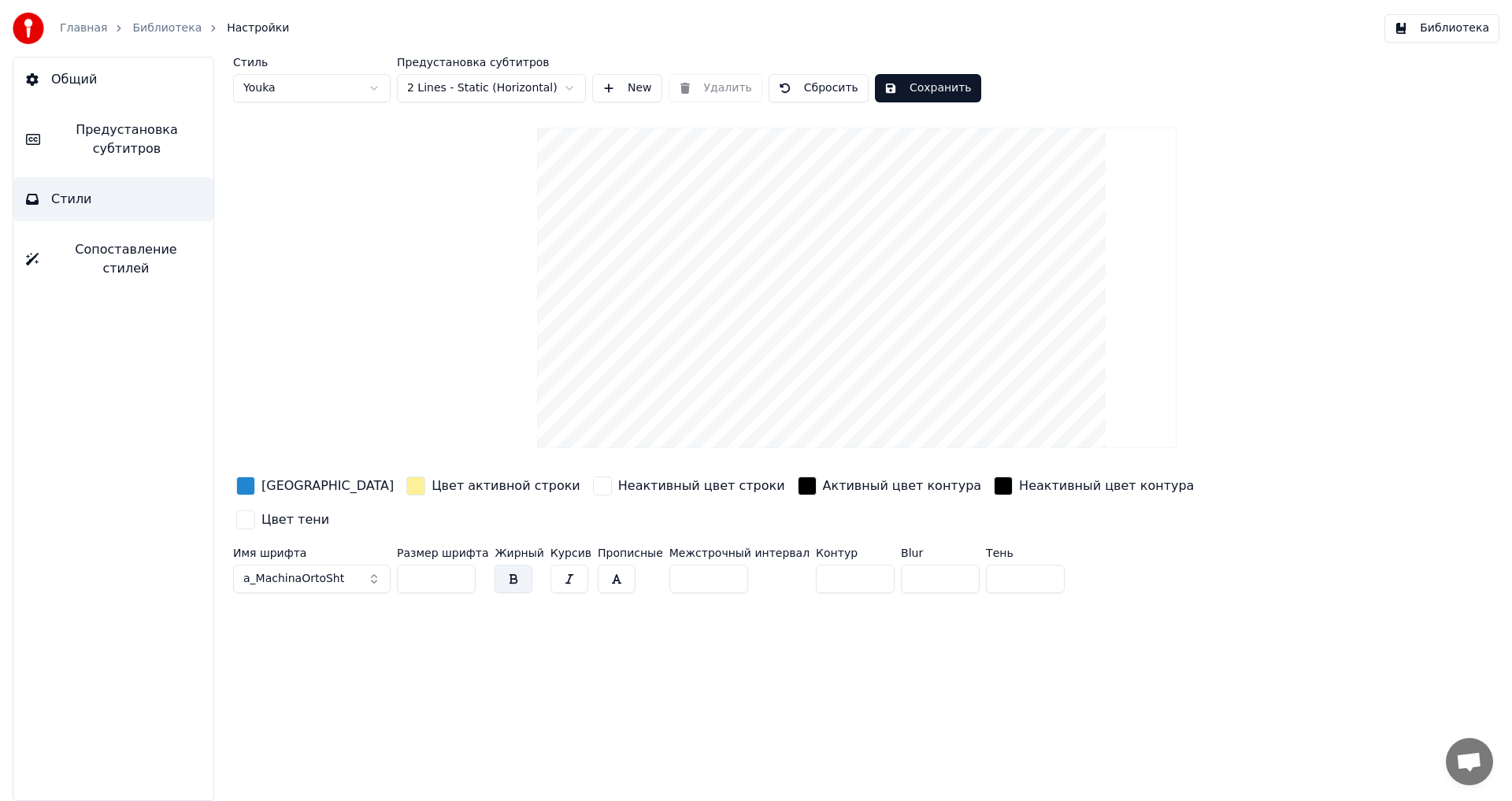
click at [375, 87] on html "Главная Библиотека Настройки Библиотека Общий Предустановка субтитров Стили Соп…" at bounding box center [756, 400] width 1512 height 801
click at [351, 85] on html "Главная Библиотека Настройки Библиотека Общий Предустановка субтитров Стили Соп…" at bounding box center [756, 400] width 1512 height 801
click at [406, 484] on div "button" at bounding box center [415, 485] width 19 height 19
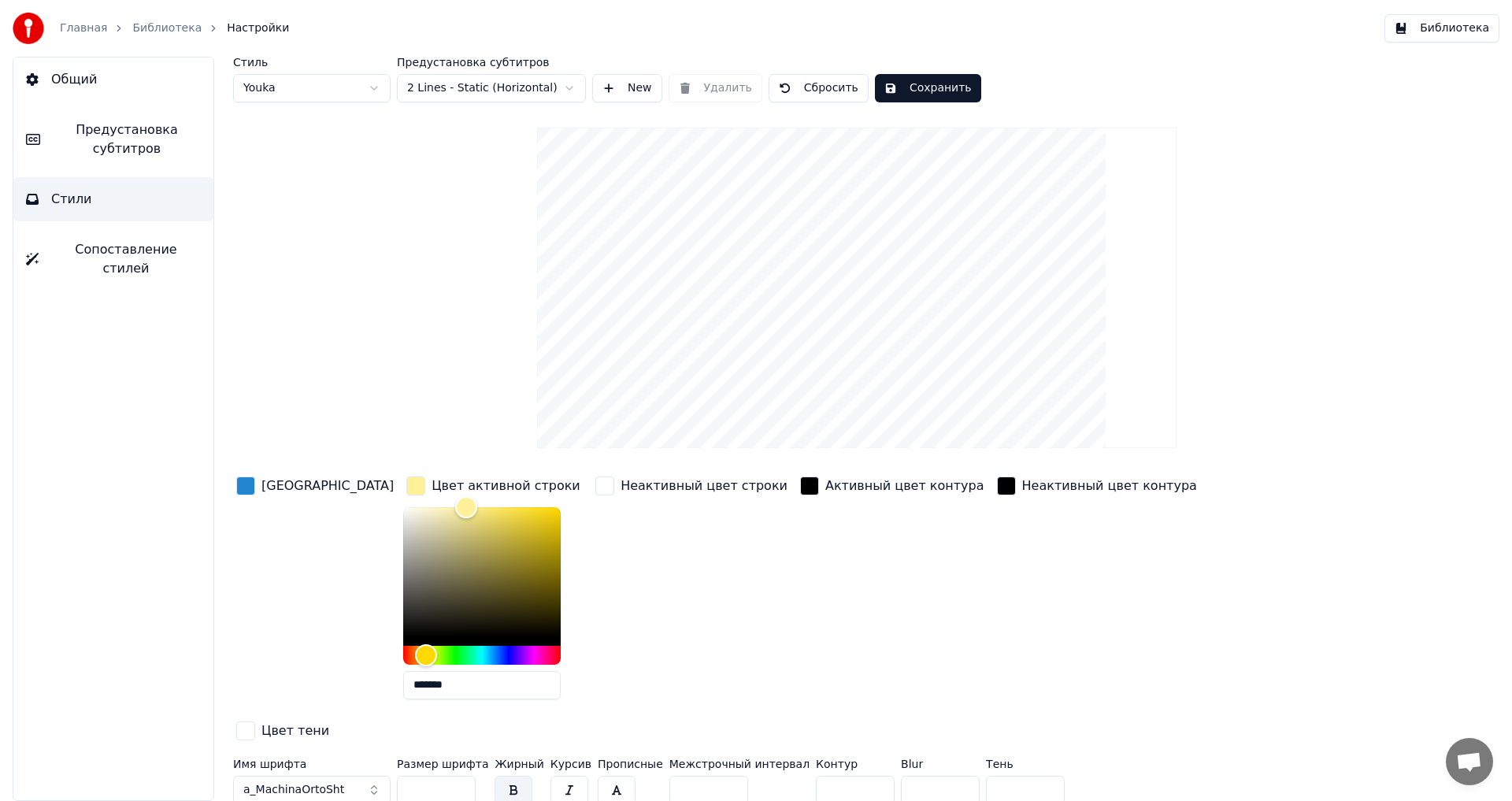
click at [133, 455] on div "Общий Предустановка субтитров Стили Сопоставление стилей" at bounding box center [114, 429] width 202 height 744
click at [278, 489] on div "[GEOGRAPHIC_DATA]" at bounding box center [328, 485] width 132 height 19
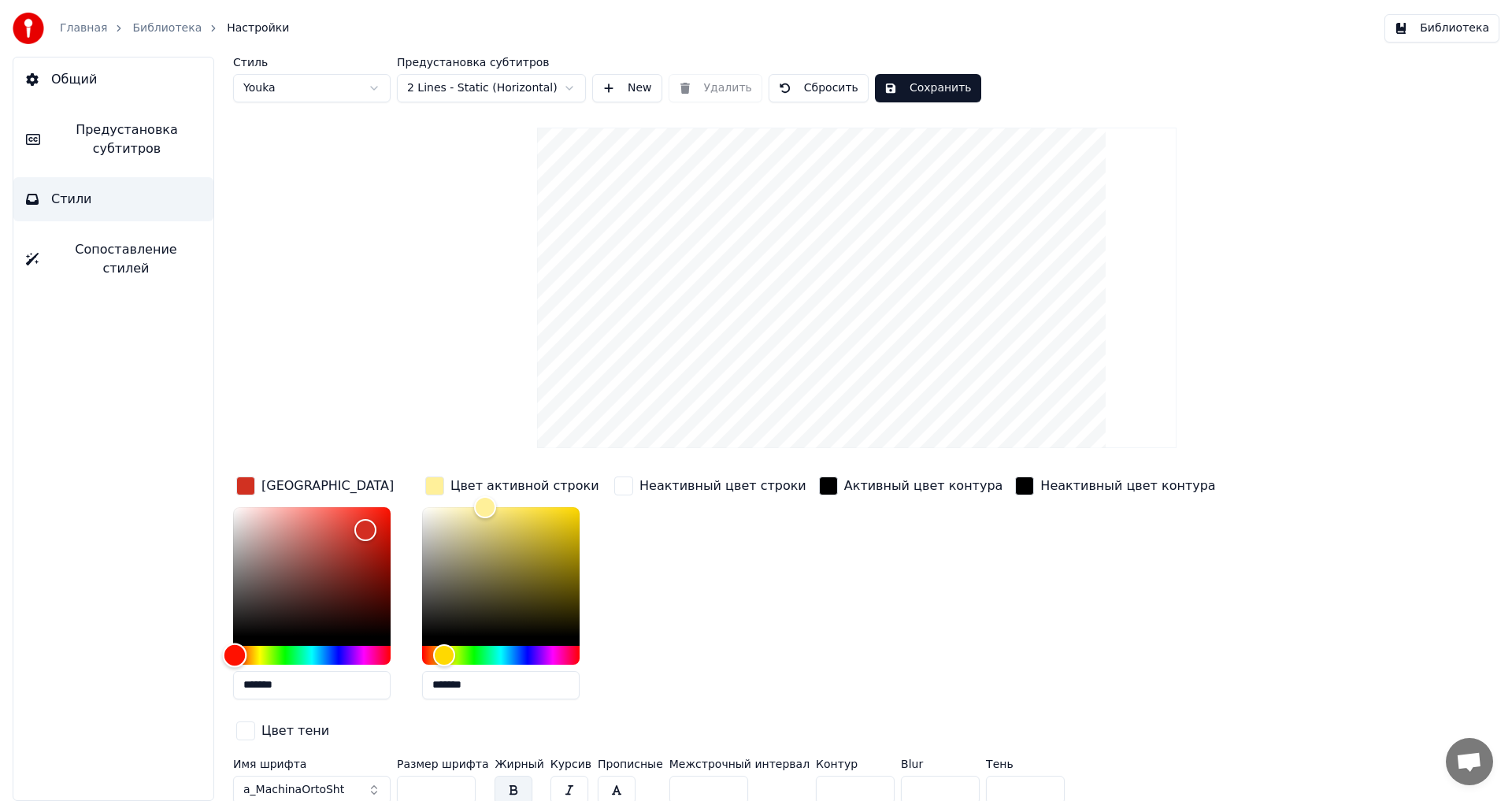
type input "*******"
drag, startPoint x: 367, startPoint y: 662, endPoint x: 220, endPoint y: 664, distance: 147.0
click at [220, 664] on div "Стиль Youka Предустановка субтитров 2 Lines - Static (Horizontal) New Удалить С…" at bounding box center [857, 429] width 1311 height 744
click at [350, 227] on div "Стиль Youka Предустановка субтитров 2 Lines - Static (Horizontal) New Удалить С…" at bounding box center [857, 434] width 1248 height 754
click at [149, 724] on div "Общий Предустановка субтитров Стили Сопоставление стилей" at bounding box center [114, 429] width 202 height 744
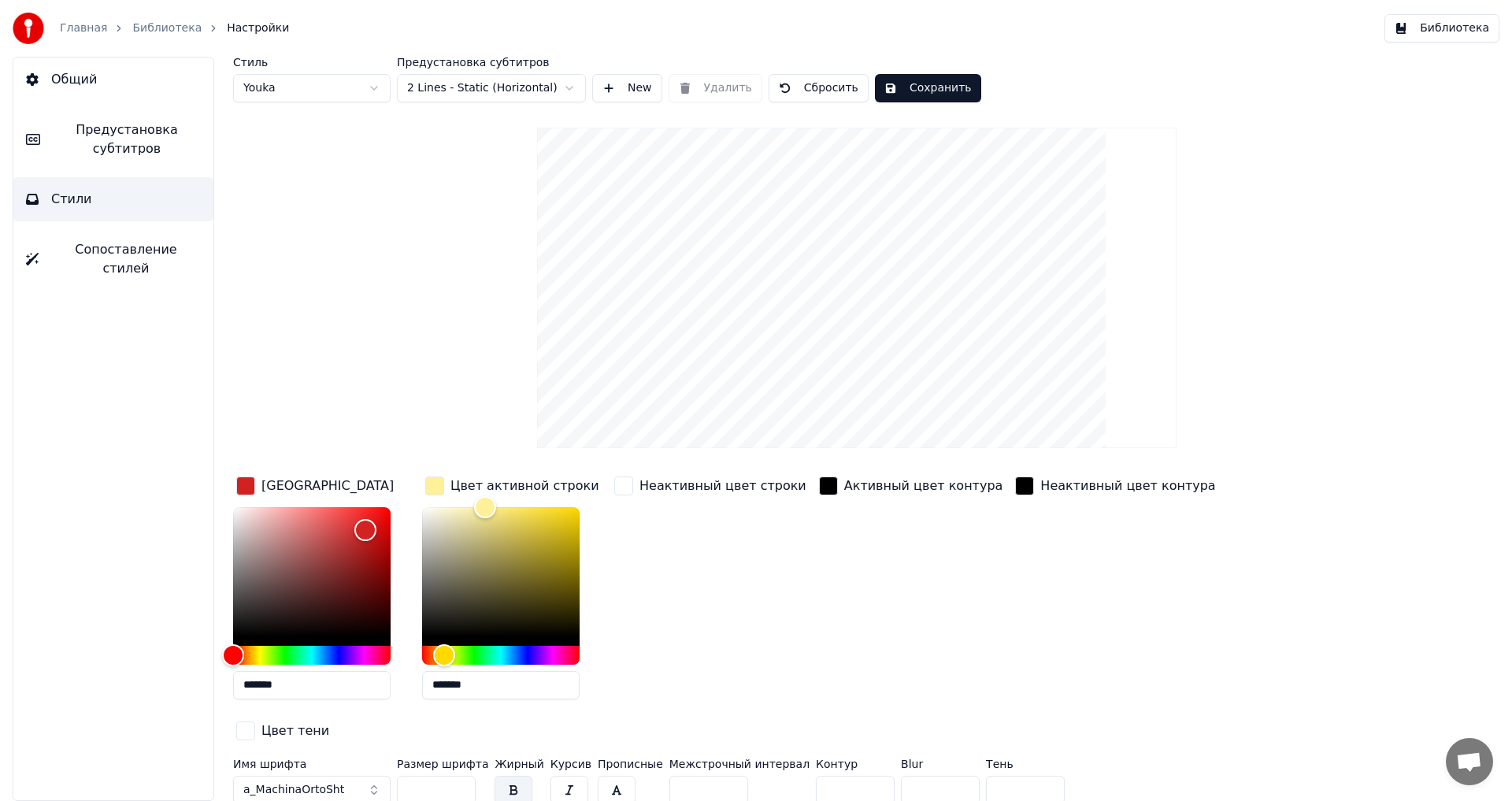
click at [333, 719] on div "Цвет тени" at bounding box center [283, 732] width 99 height 27
click at [289, 485] on div "[GEOGRAPHIC_DATA]" at bounding box center [328, 485] width 132 height 19
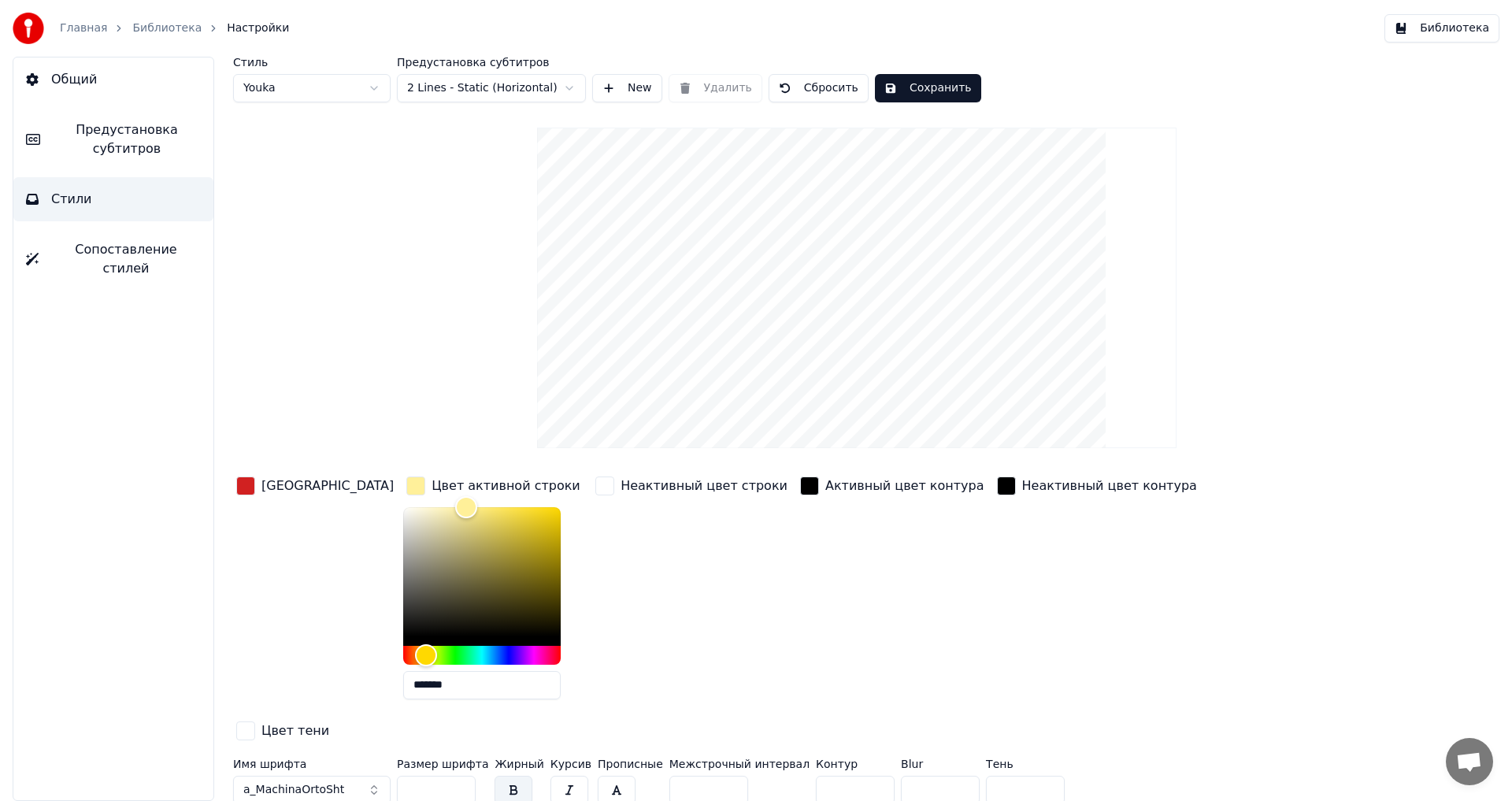
click at [438, 484] on div "Цвет активной строки" at bounding box center [506, 485] width 149 height 19
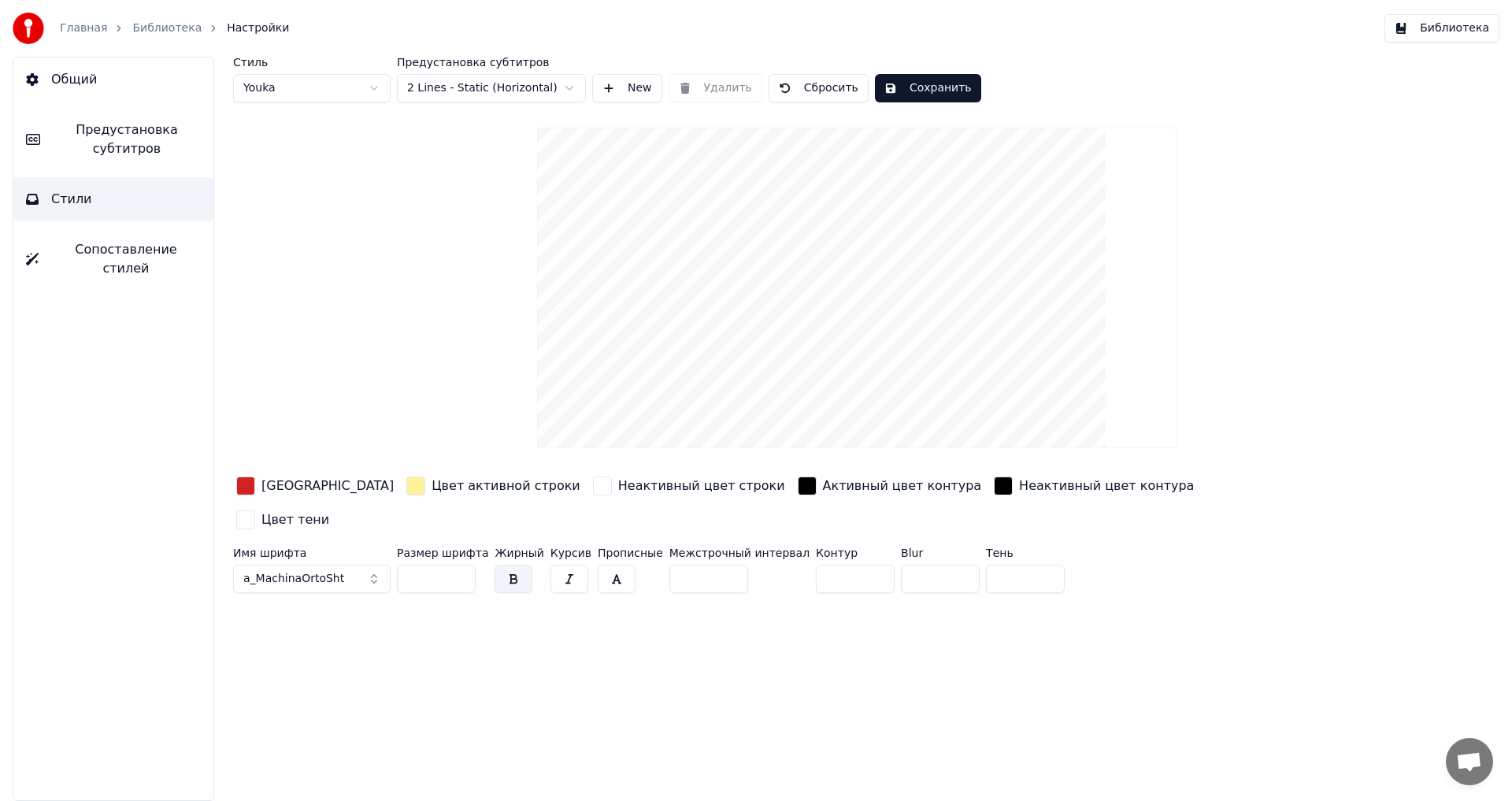
click at [375, 565] on button "a_MachinaOrtoSht" at bounding box center [312, 579] width 157 height 28
click at [136, 379] on div "Общий Предустановка субтитров Стили Сопоставление стилей" at bounding box center [114, 429] width 202 height 744
click at [143, 135] on span "Предустановка субтитров" at bounding box center [126, 139] width 148 height 38
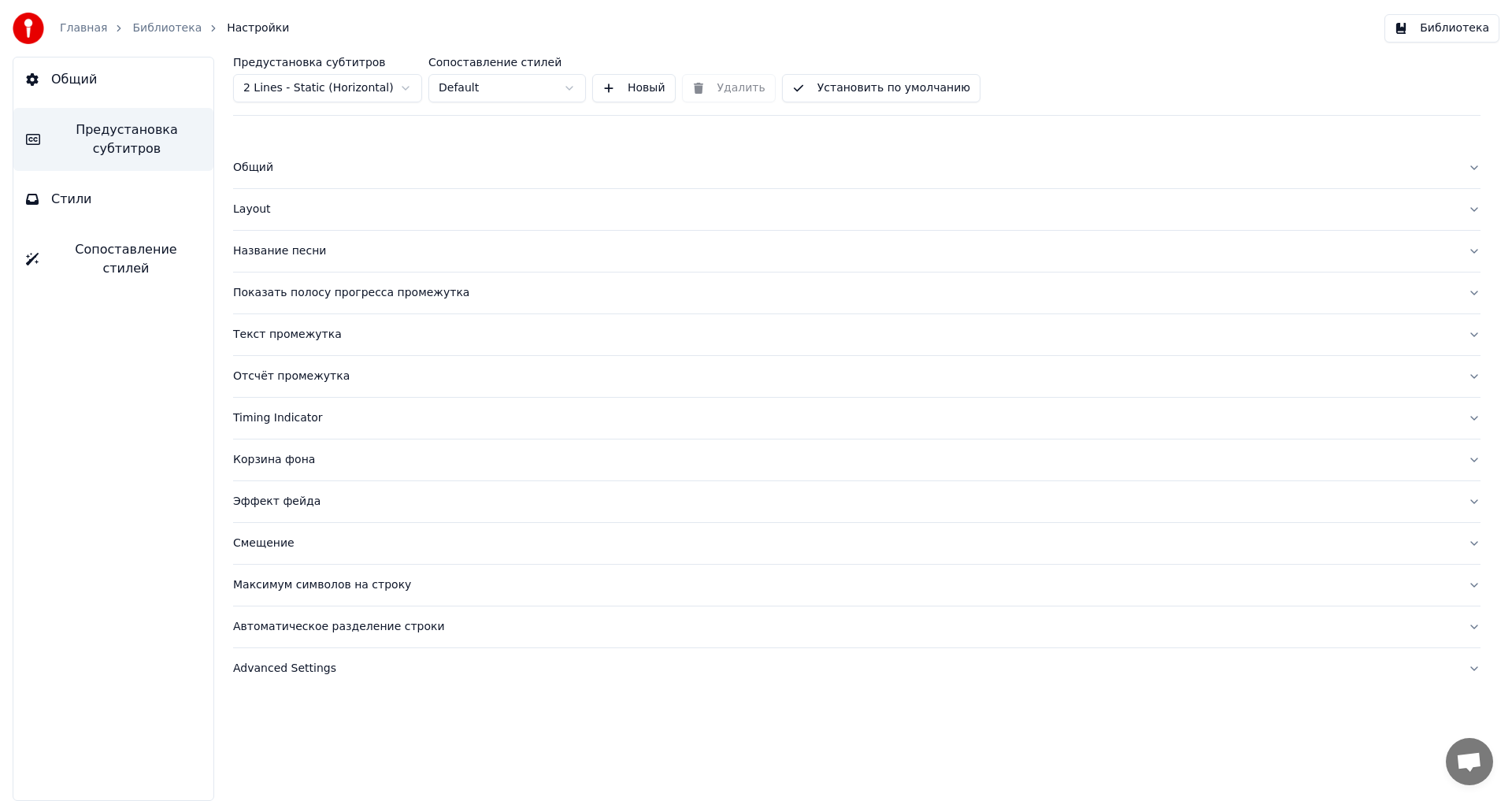
click at [278, 245] on div "Название песни" at bounding box center [844, 252] width 1222 height 16
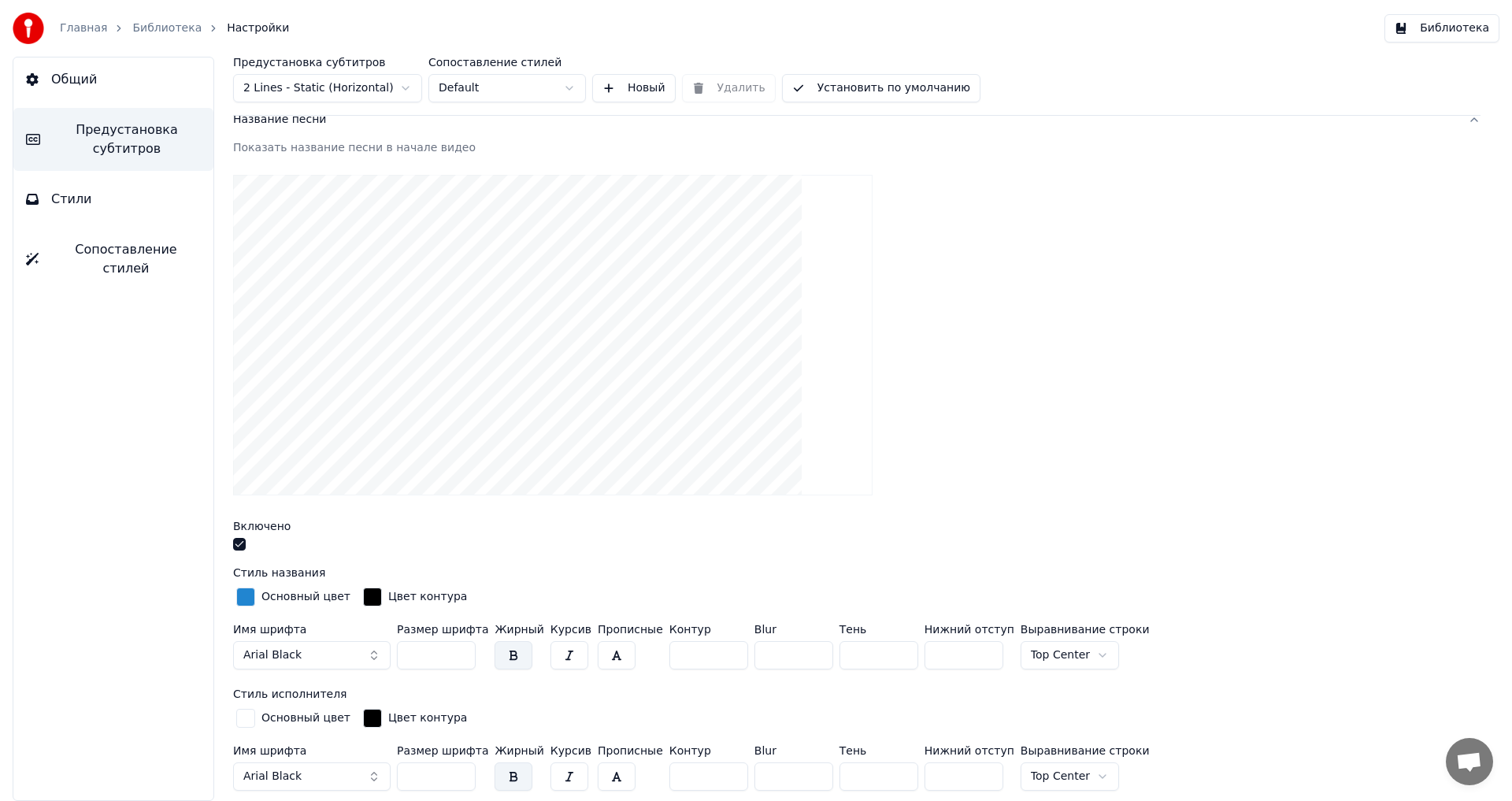
scroll to position [157, 0]
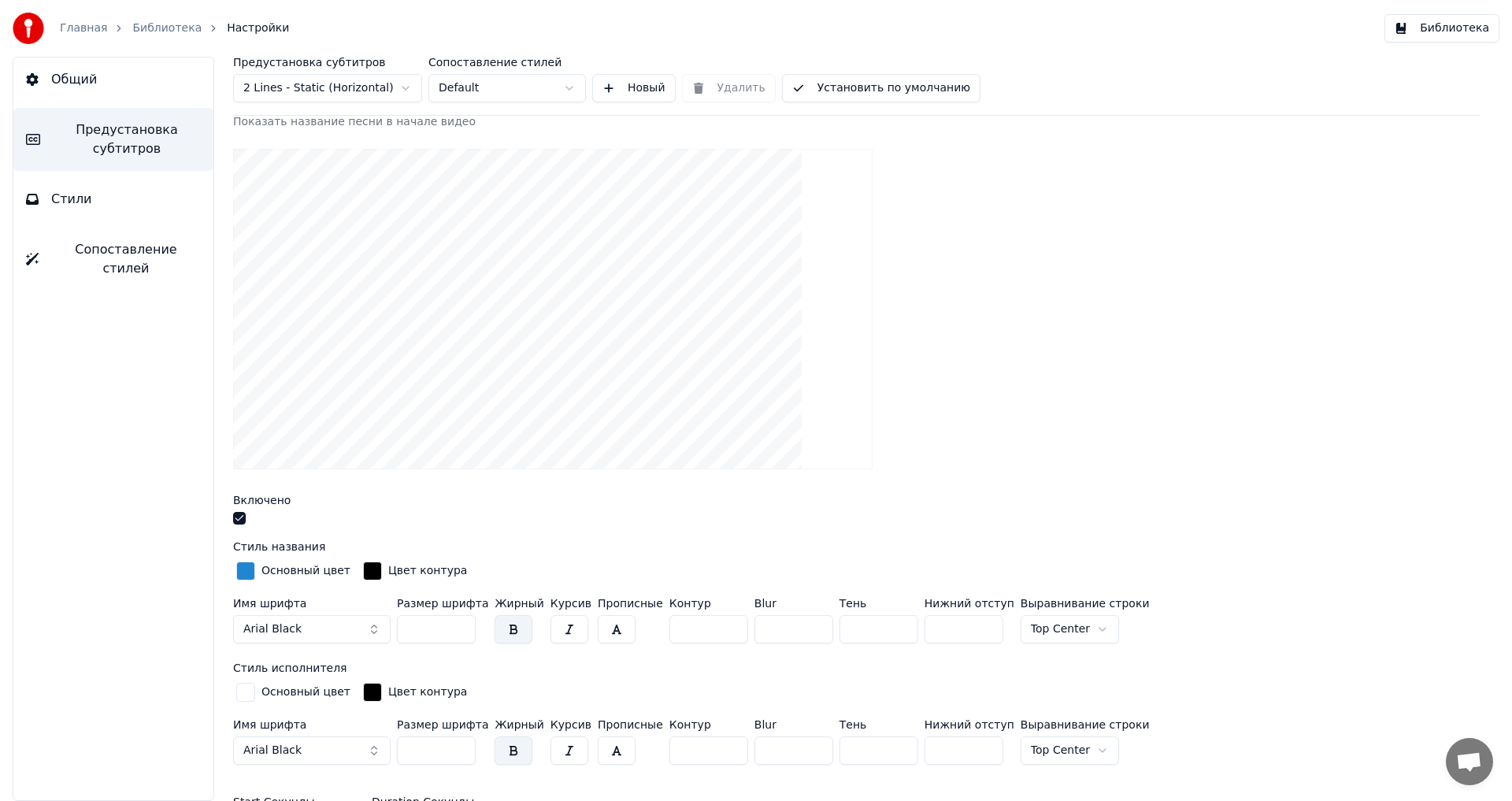
click at [1062, 624] on html "Главная Библиотека Настройки Библиотека Общий Предустановка субтитров Стили Соп…" at bounding box center [756, 400] width 1512 height 801
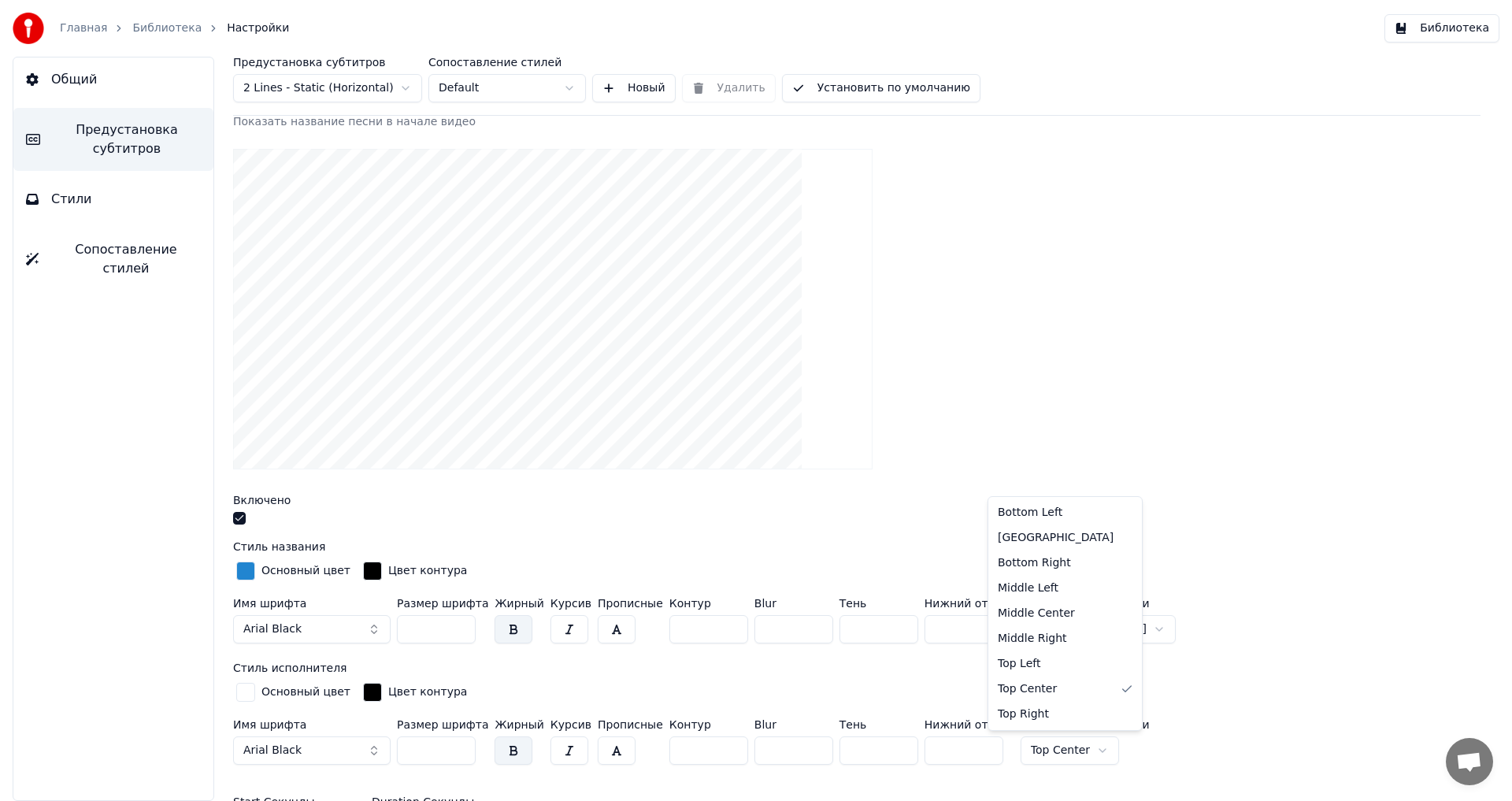
click at [1062, 754] on html "Главная Библиотека Настройки Библиотека Общий Предустановка субтитров Стили Соп…" at bounding box center [756, 400] width 1512 height 801
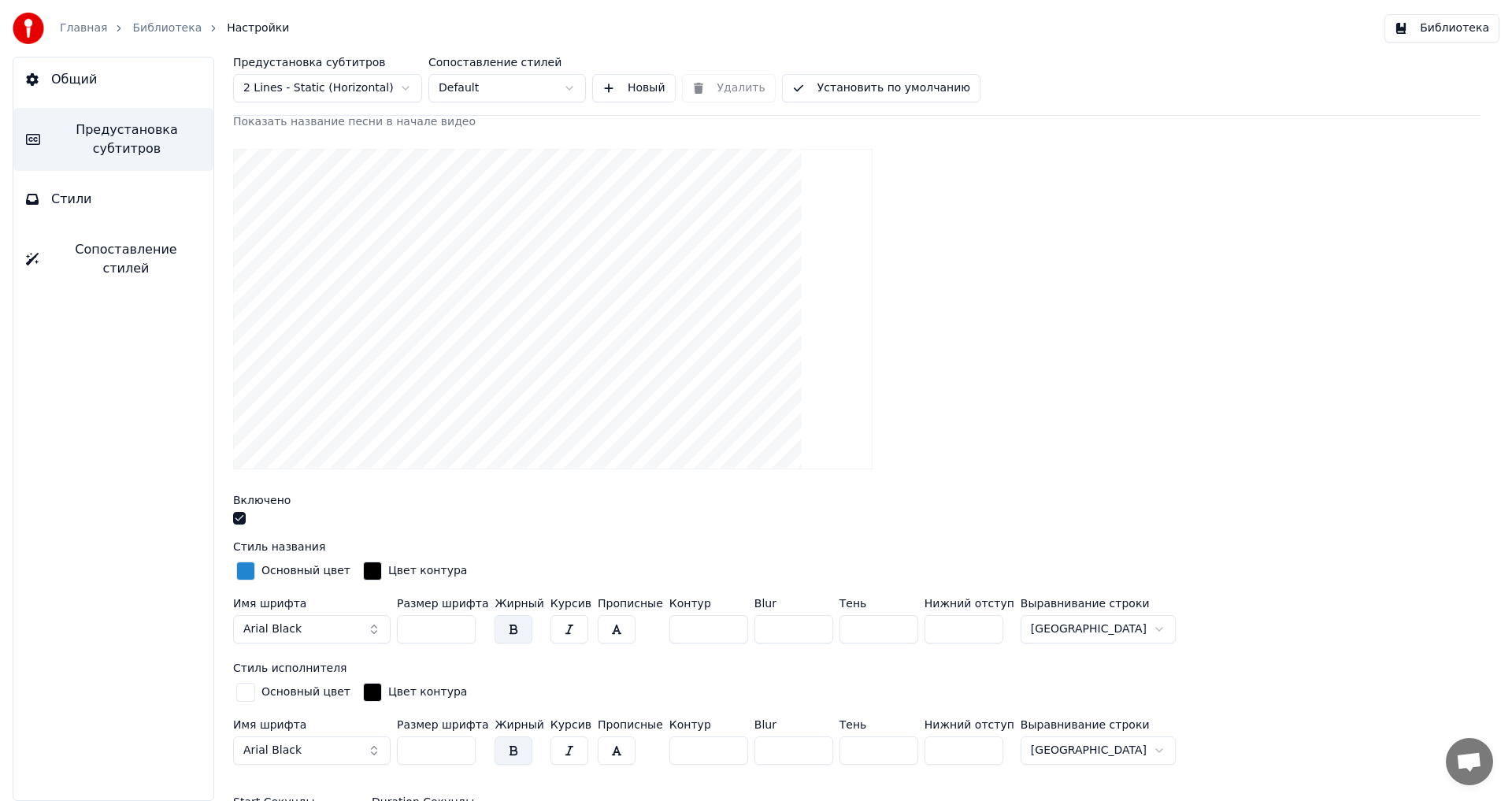
click at [164, 23] on link "Библиотека" at bounding box center [167, 28] width 69 height 16
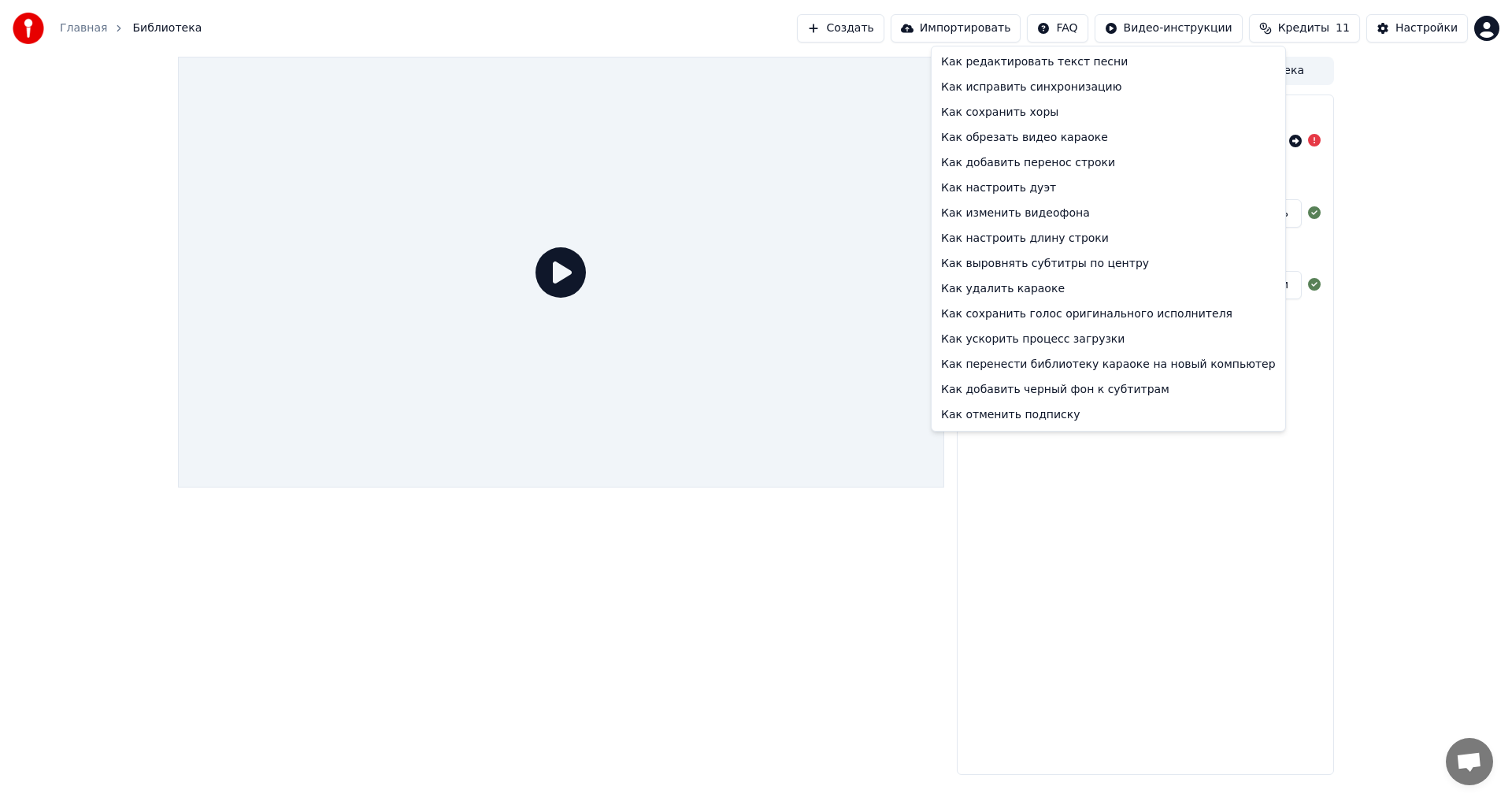
click at [1092, 27] on html "Главная Библиотека Создать Импортировать FAQ Видео-инструкции Кредиты 11 Настро…" at bounding box center [756, 400] width 1512 height 801
click at [1016, 27] on html "Главная Библиотека Создать Импортировать FAQ Видео-инструкции Кредиты 11 Настро…" at bounding box center [756, 400] width 1512 height 801
click at [1089, 23] on html "Главная Библиотека Создать Импортировать FAQ Видео-инструкции Кредиты 11 Настро…" at bounding box center [756, 400] width 1512 height 801
click at [993, 26] on html "Главная Библиотека Создать Импортировать FAQ Видео-инструкции Кредиты 11 Настро…" at bounding box center [756, 400] width 1512 height 801
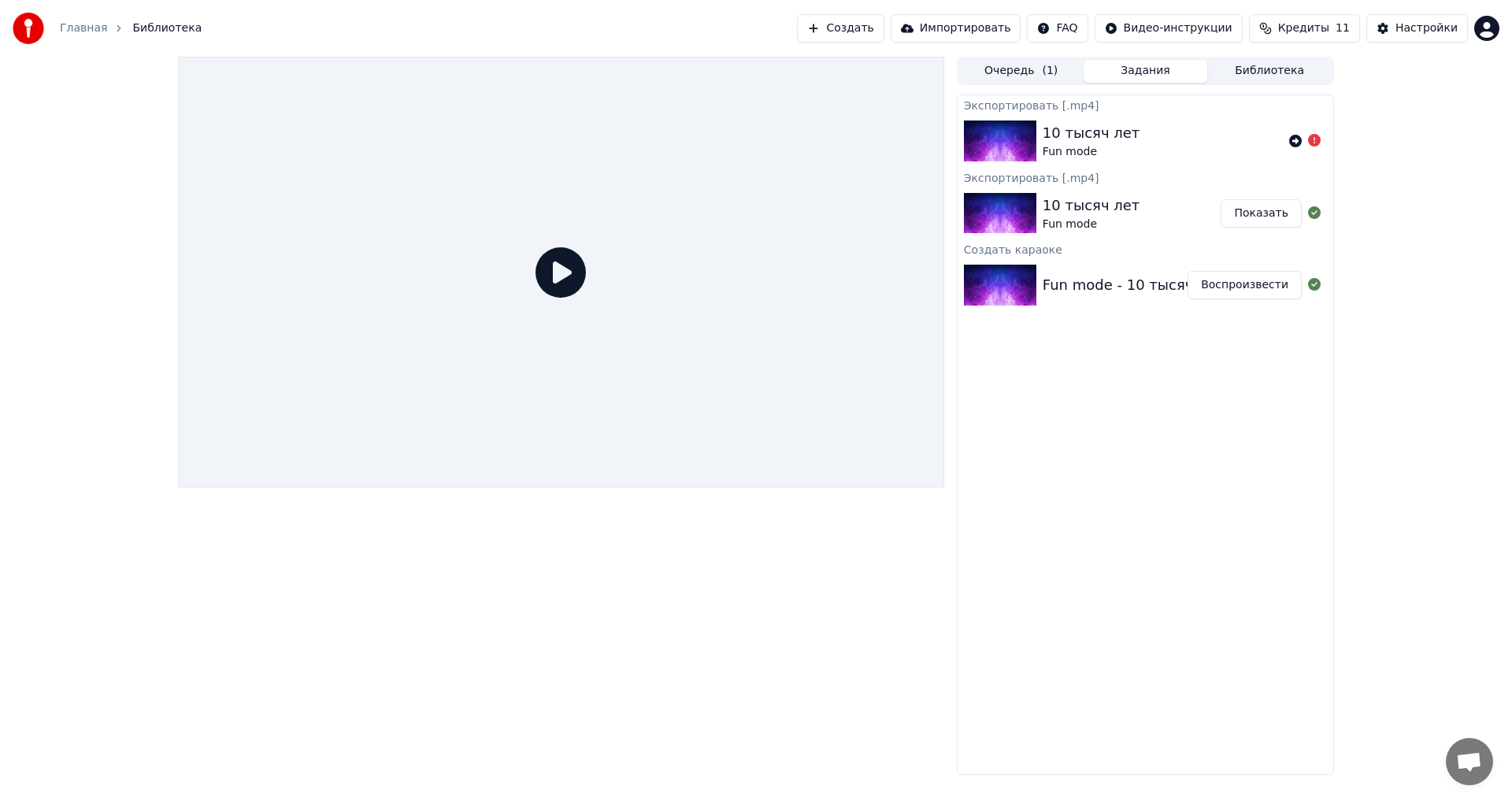
click at [1326, 31] on span "Кредиты" at bounding box center [1304, 28] width 51 height 16
click at [1372, 73] on th "Срок действия (дней)" at bounding box center [1384, 74] width 140 height 31
click at [1284, 104] on td "11" at bounding box center [1284, 104] width 61 height 28
click at [1231, 107] on td "15" at bounding box center [1217, 104] width 76 height 28
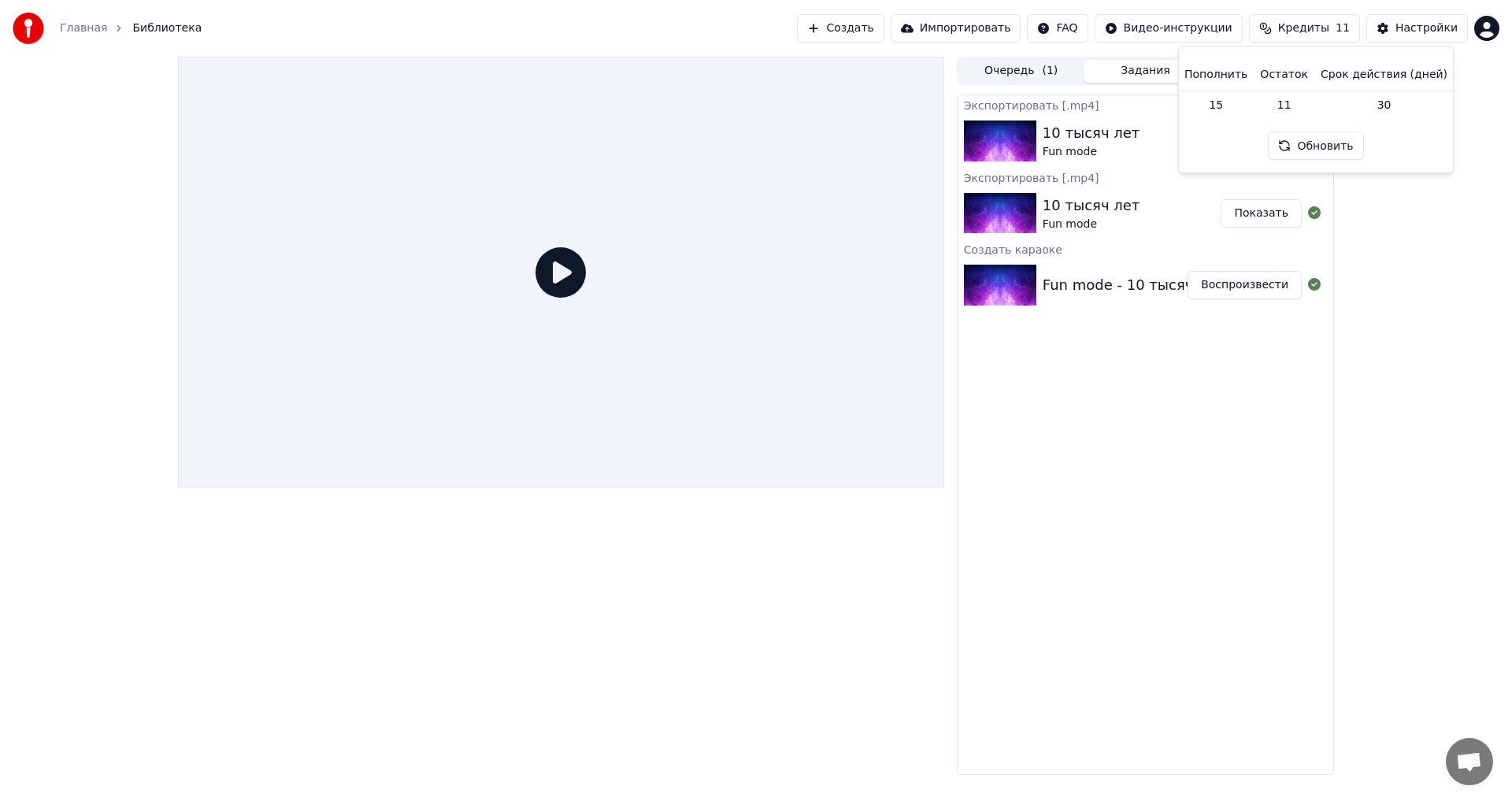
click at [1225, 71] on th "Пополнить" at bounding box center [1217, 74] width 76 height 31
click at [1421, 30] on div "Настройки" at bounding box center [1426, 28] width 62 height 16
